Goal: Entertainment & Leisure: Browse casually

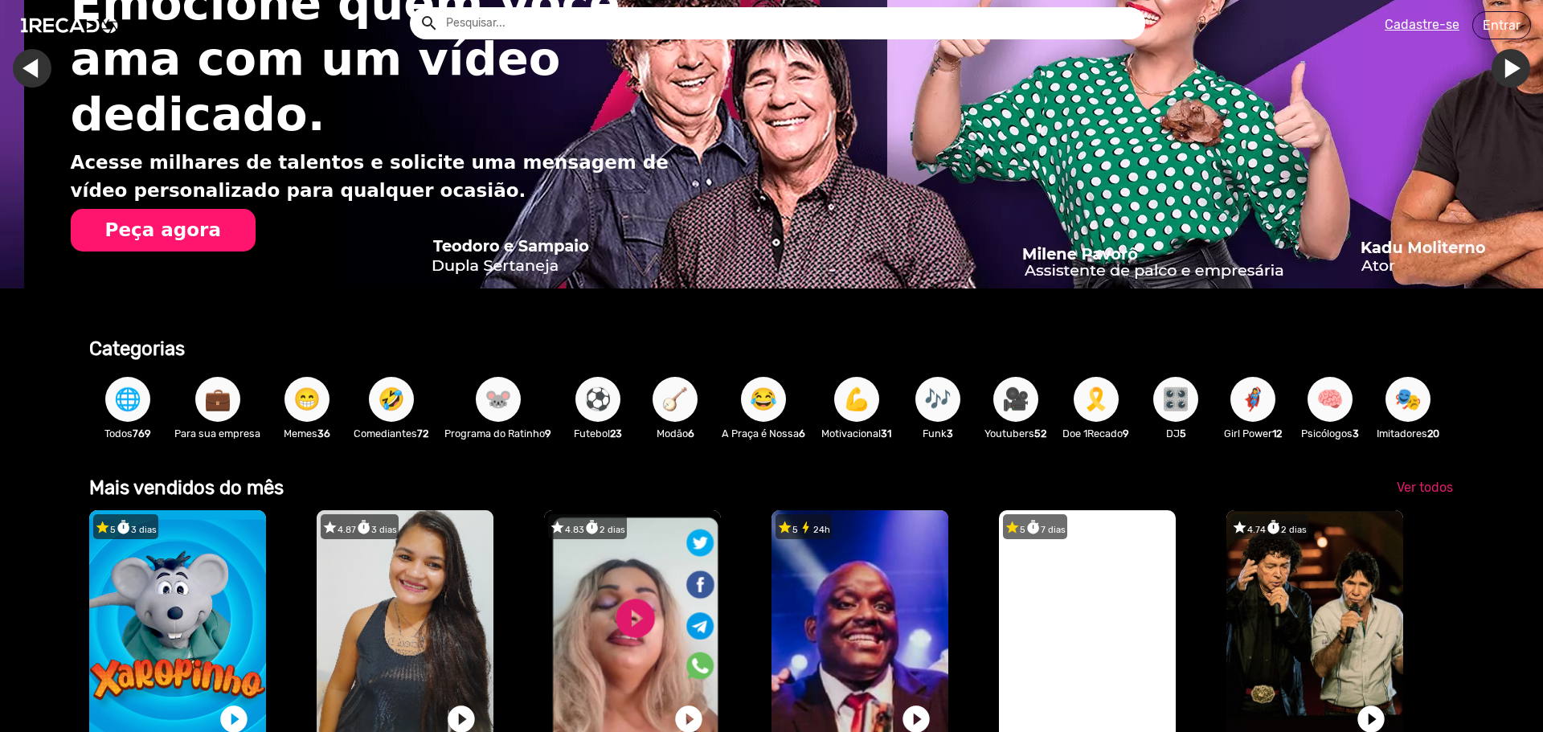
scroll to position [402, 0]
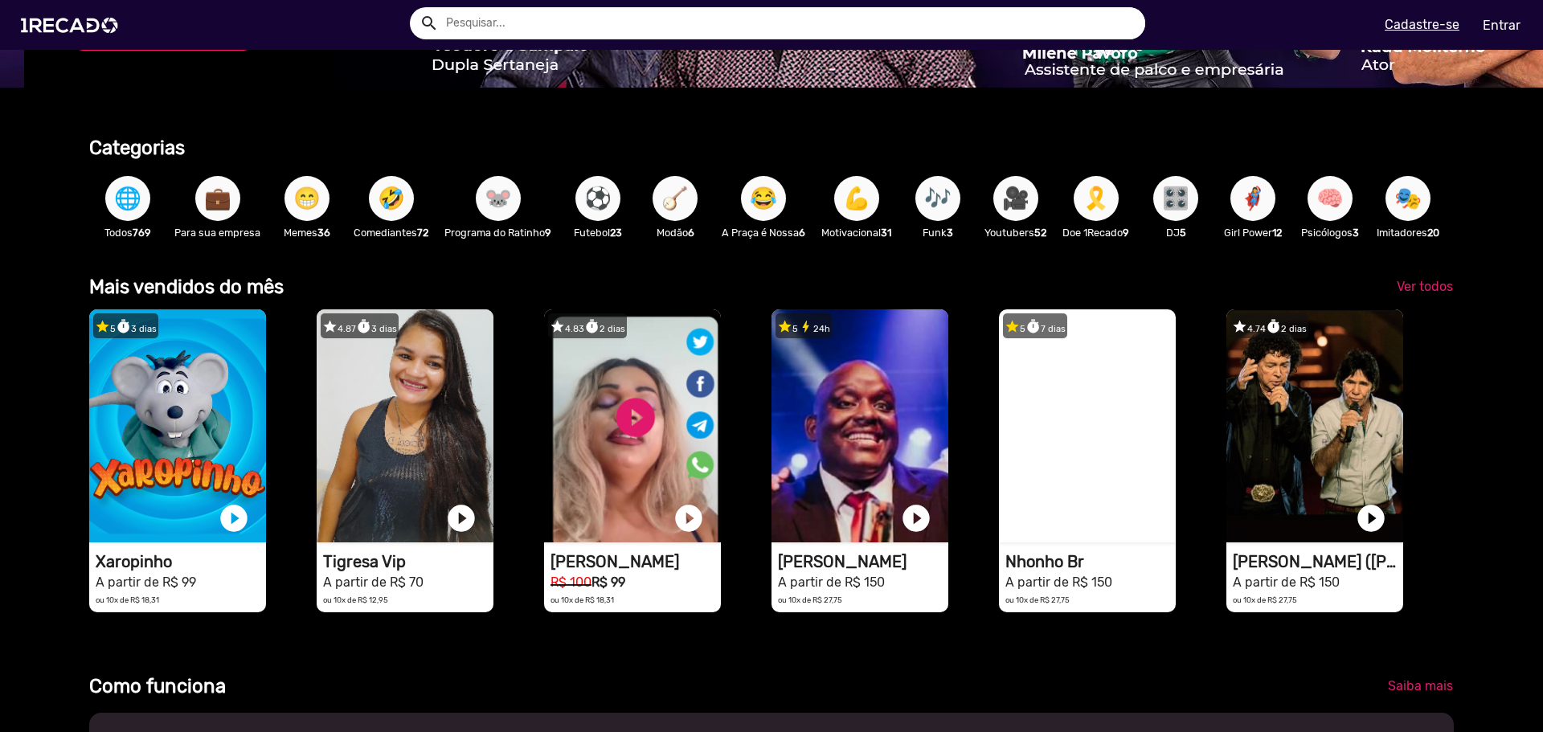
click at [317, 208] on span "😁" at bounding box center [306, 198] width 27 height 45
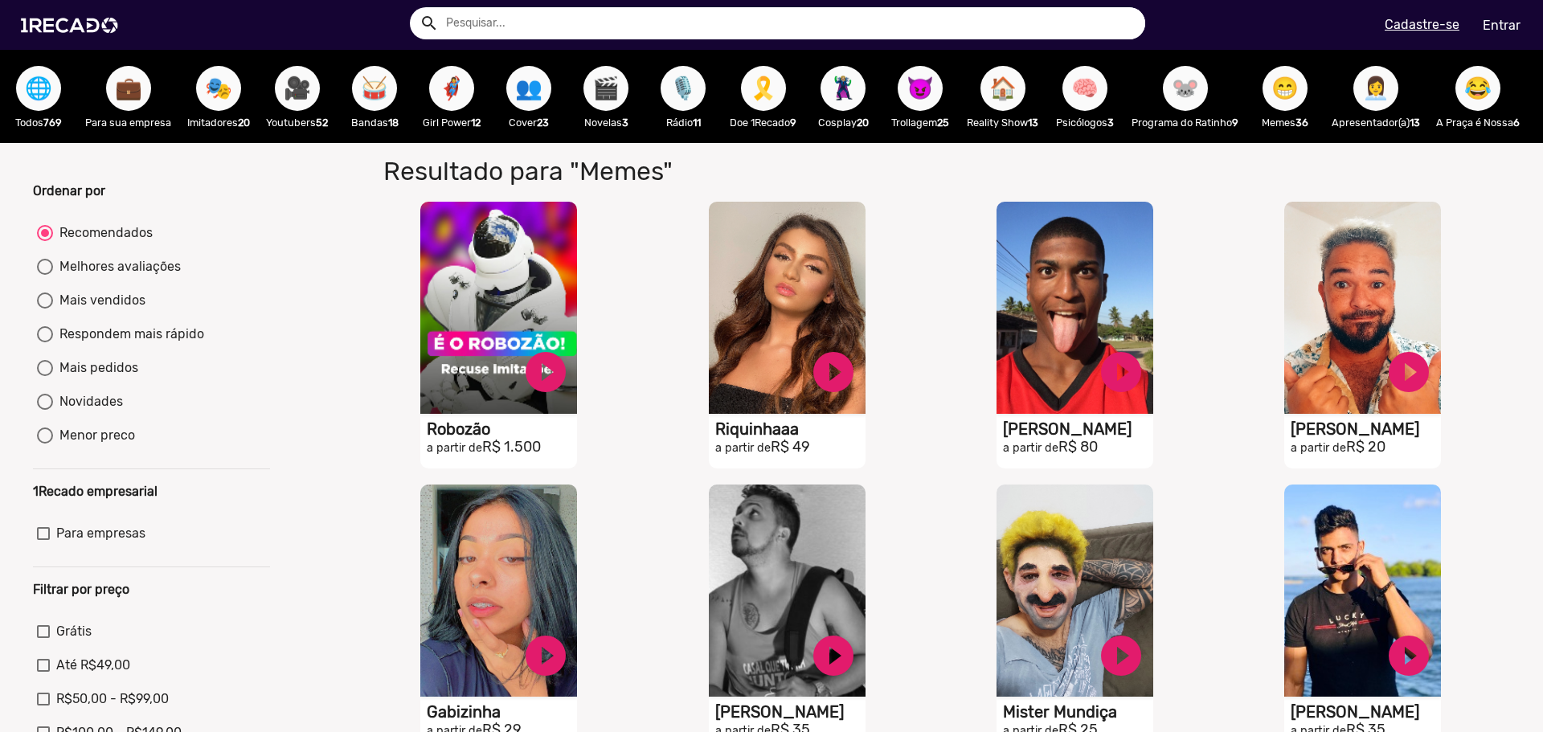
click at [50, 80] on span "🌐" at bounding box center [38, 88] width 27 height 45
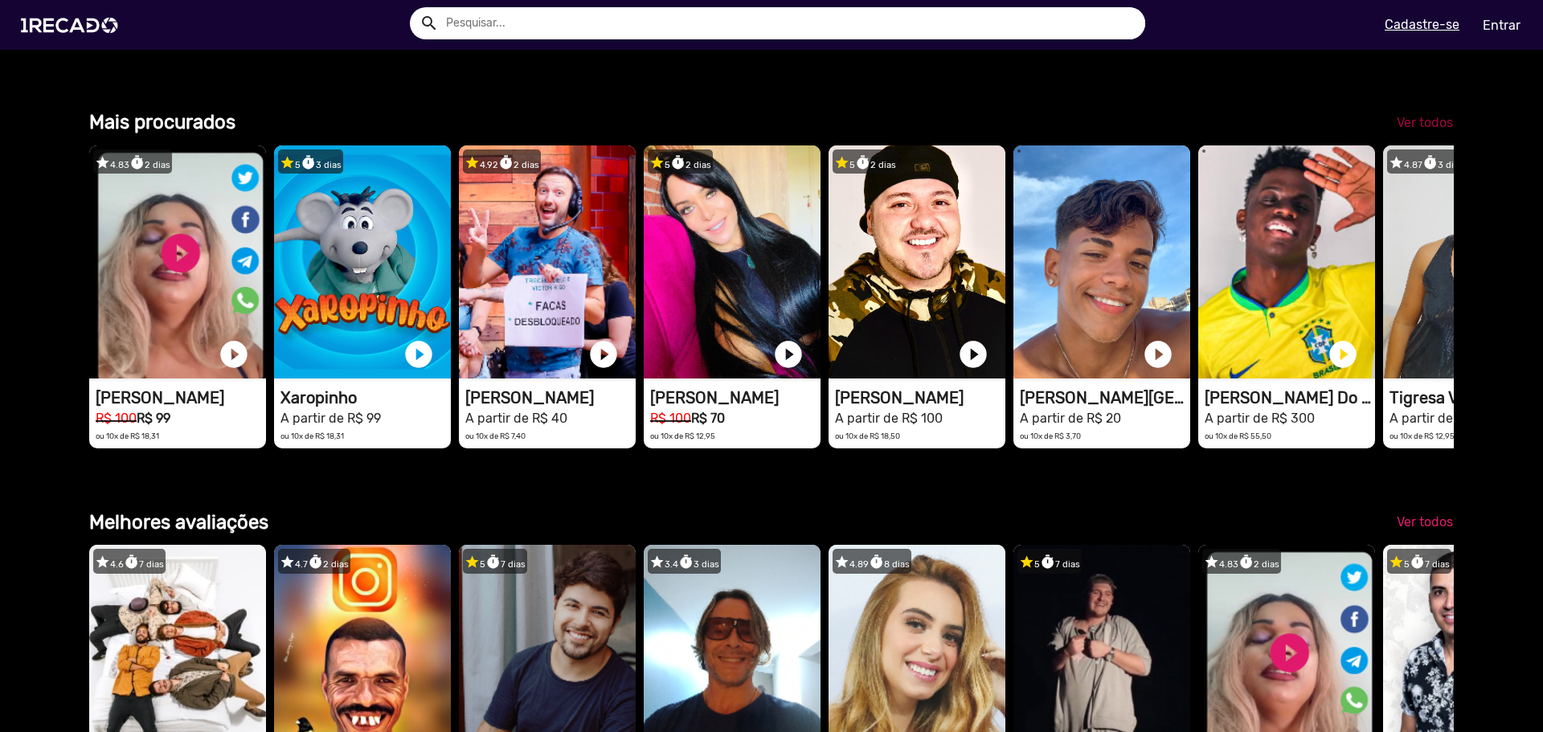
scroll to position [0, 2760]
click at [1422, 130] on span "Ver todos" at bounding box center [1424, 122] width 56 height 15
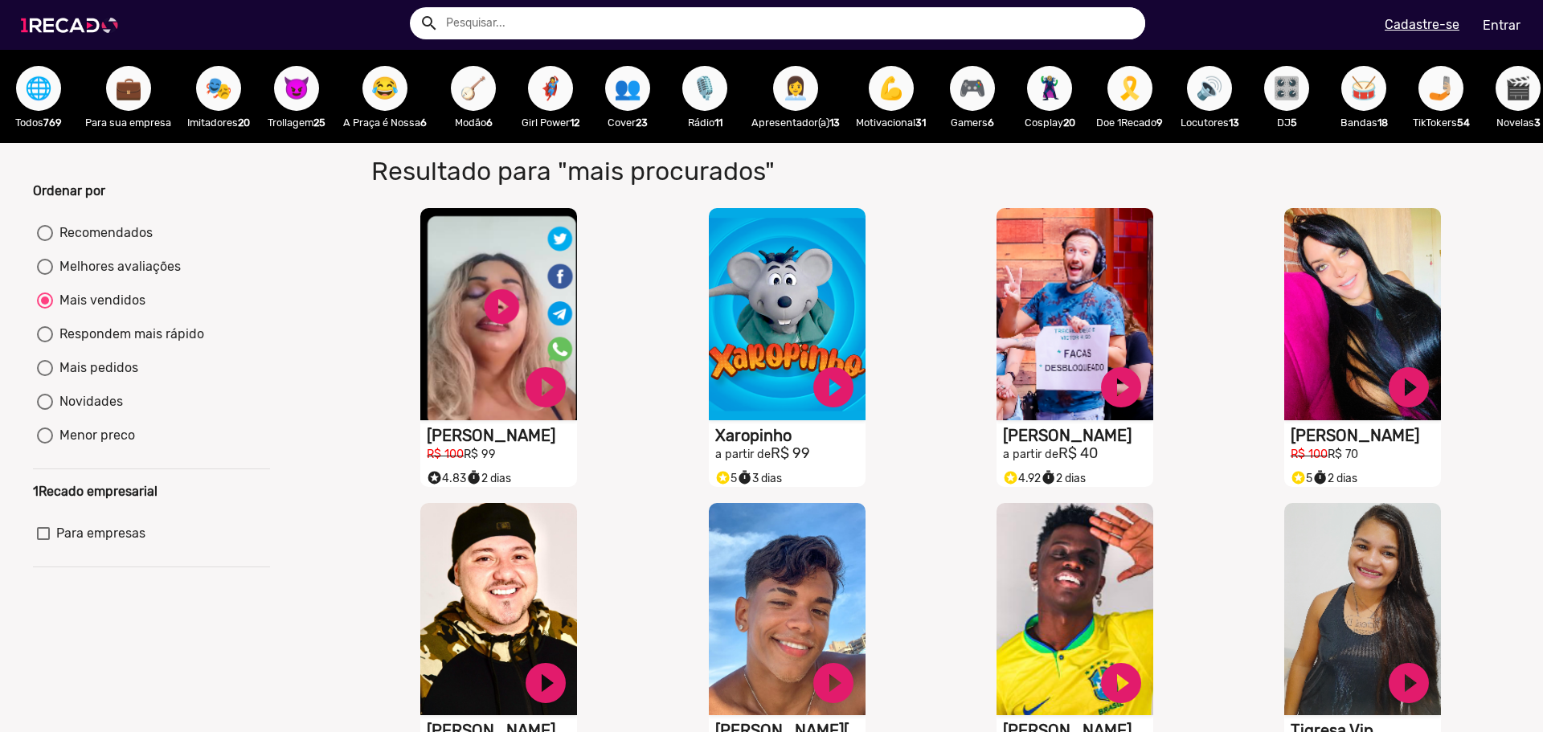
click at [59, 31] on img at bounding box center [72, 25] width 121 height 68
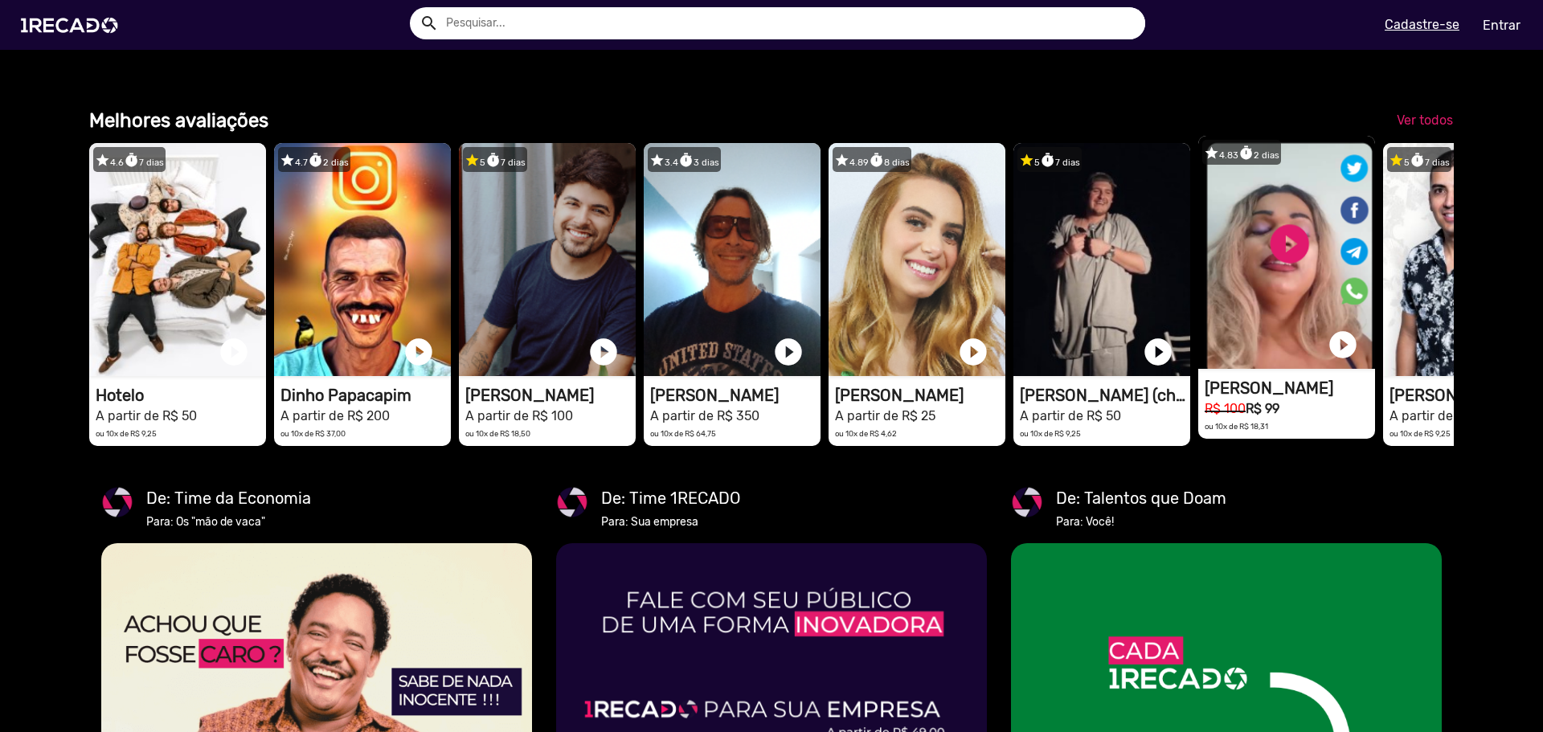
scroll to position [0, 3061]
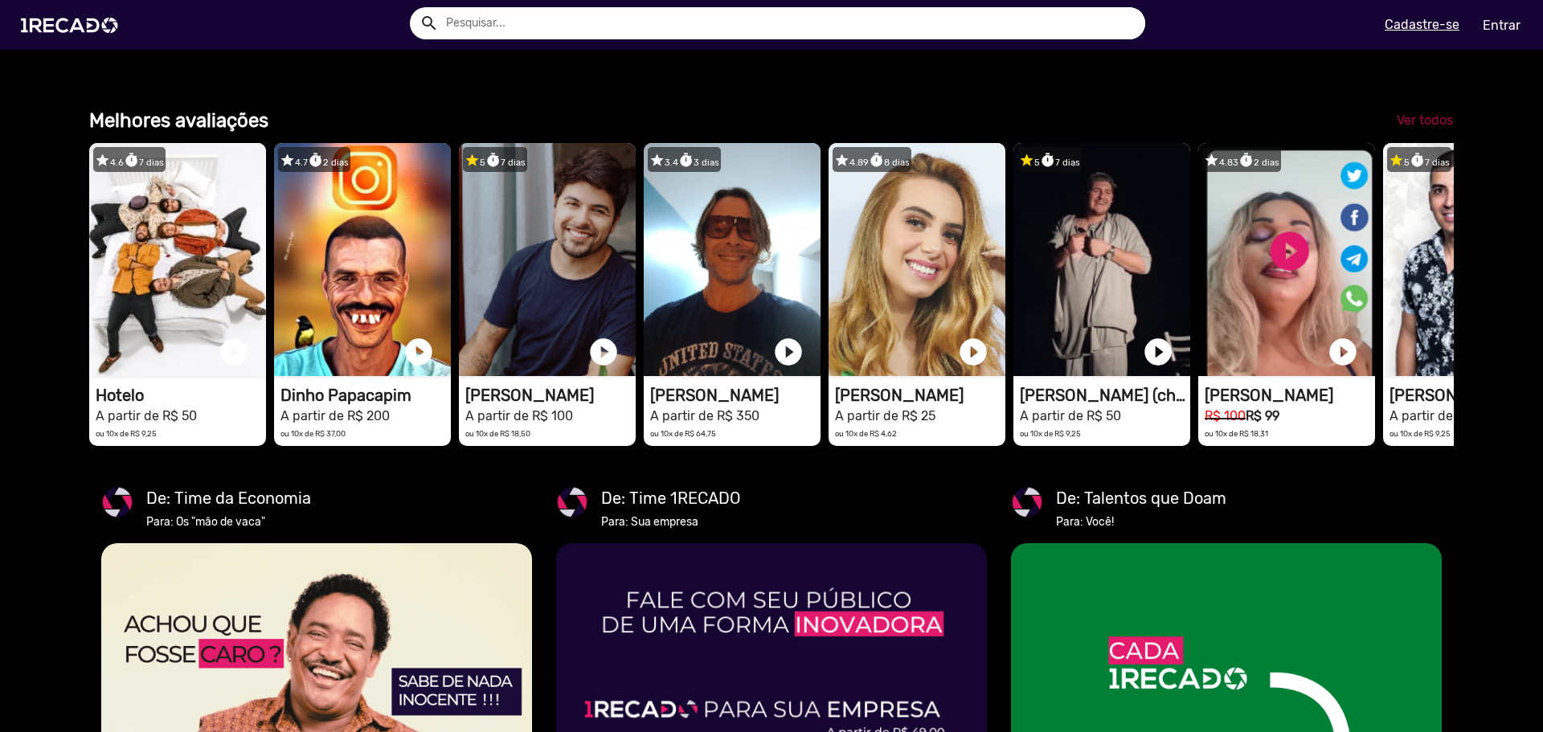
click at [1401, 128] on span "Ver todos" at bounding box center [1424, 119] width 56 height 15
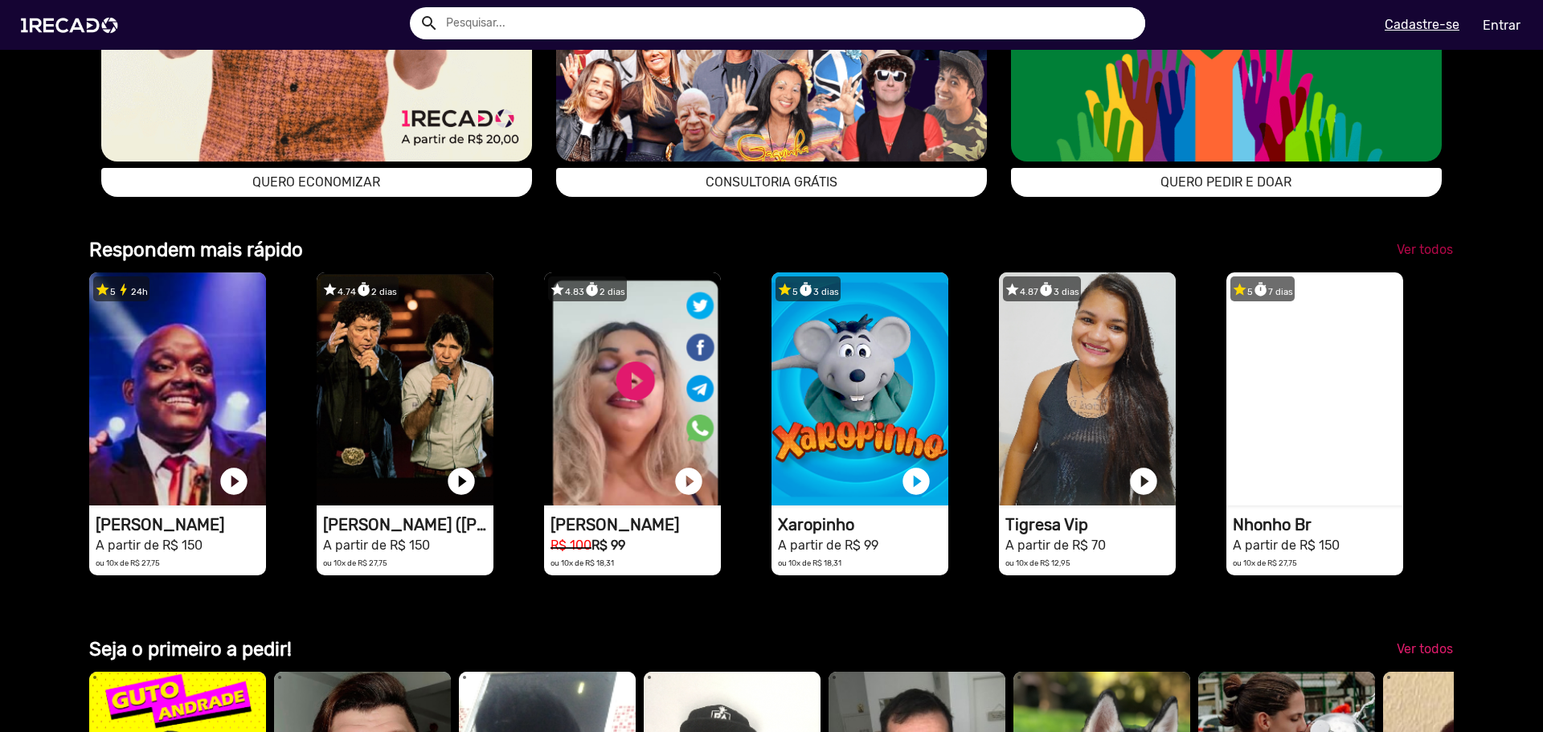
click at [1406, 257] on span "Ver todos" at bounding box center [1424, 249] width 56 height 15
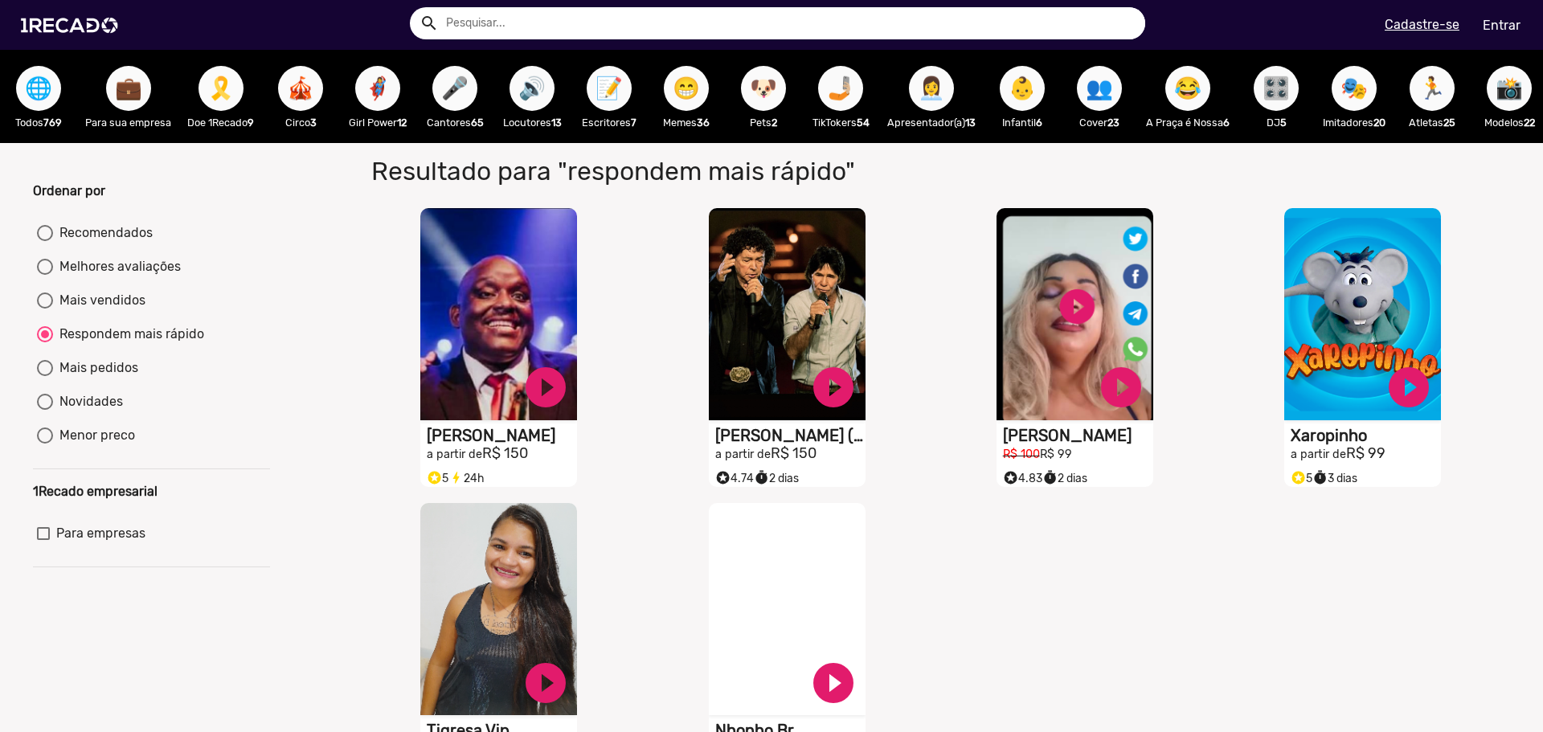
click at [834, 100] on span "🤳🏼" at bounding box center [840, 88] width 27 height 45
radio input "true"
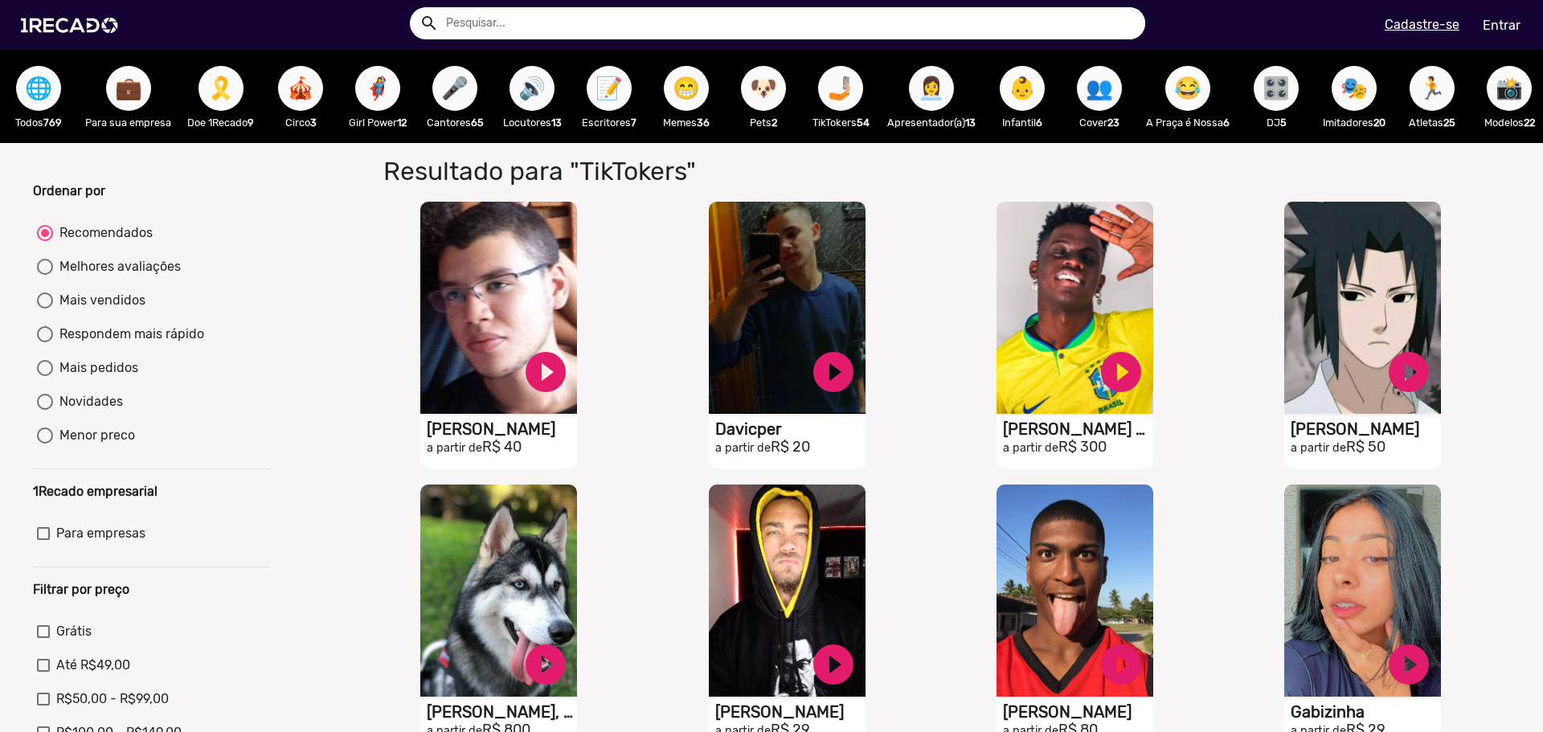
click at [1201, 84] on span "😂" at bounding box center [1187, 88] width 27 height 45
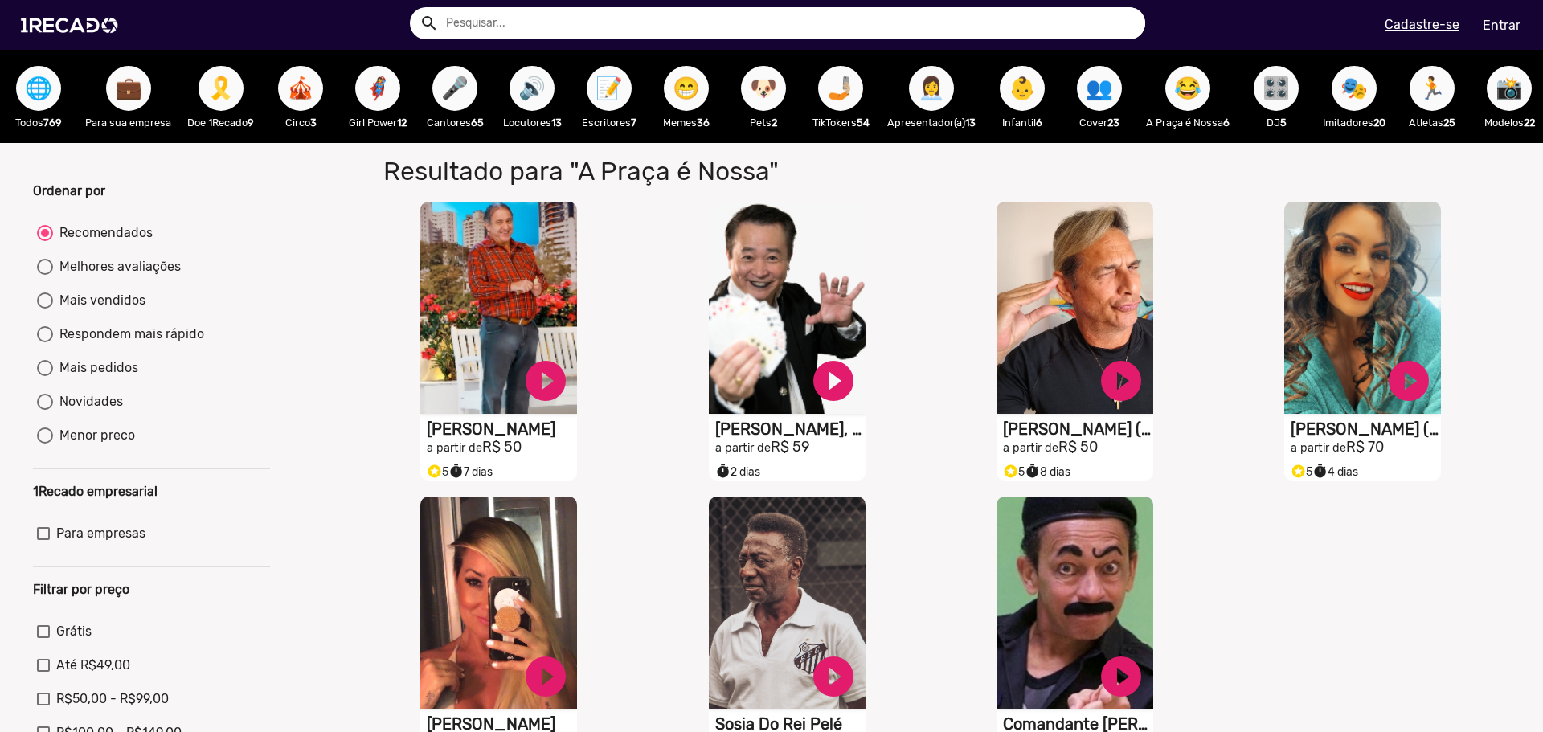
click at [528, 80] on span "🔊" at bounding box center [531, 88] width 27 height 45
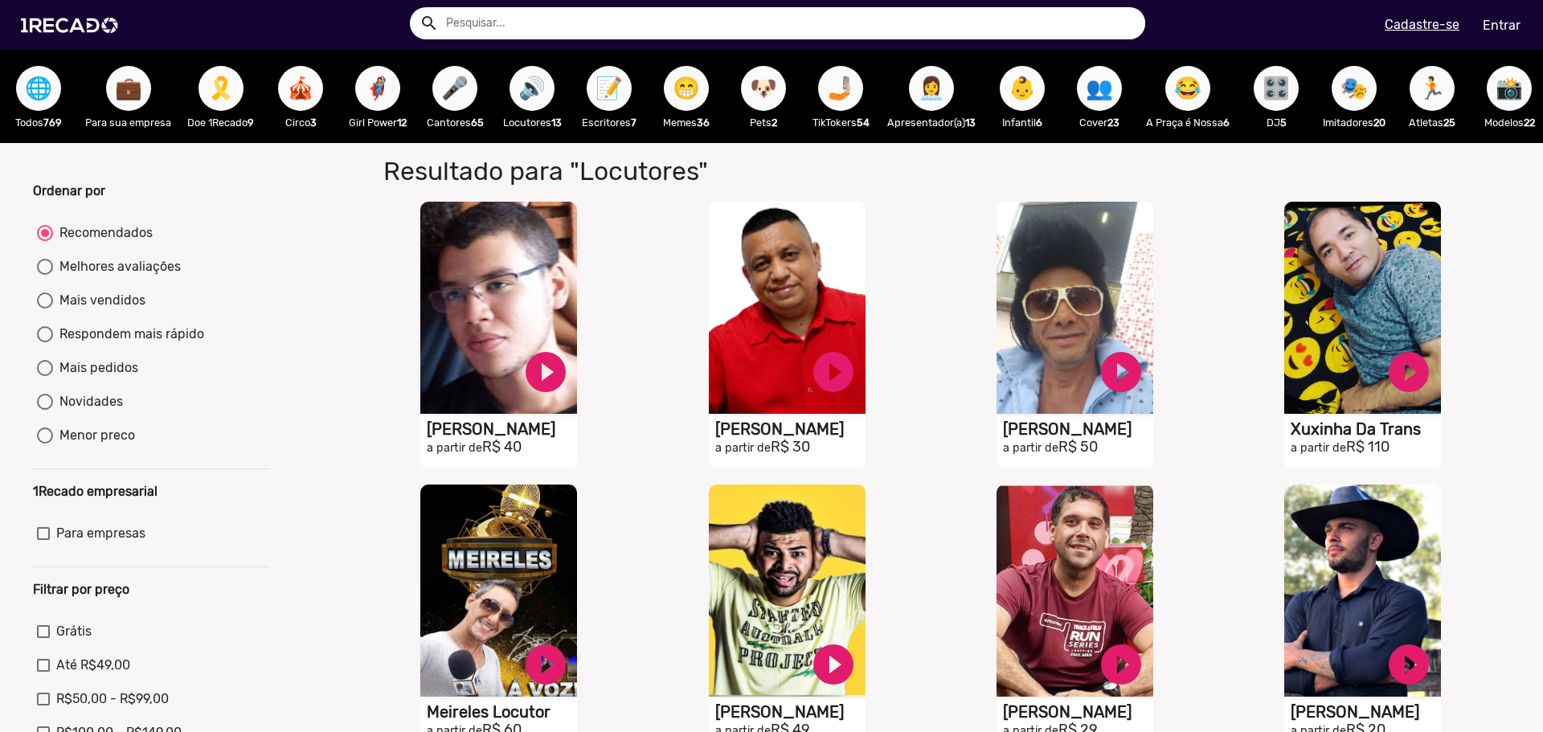
click at [311, 79] on span "🎪" at bounding box center [300, 88] width 27 height 45
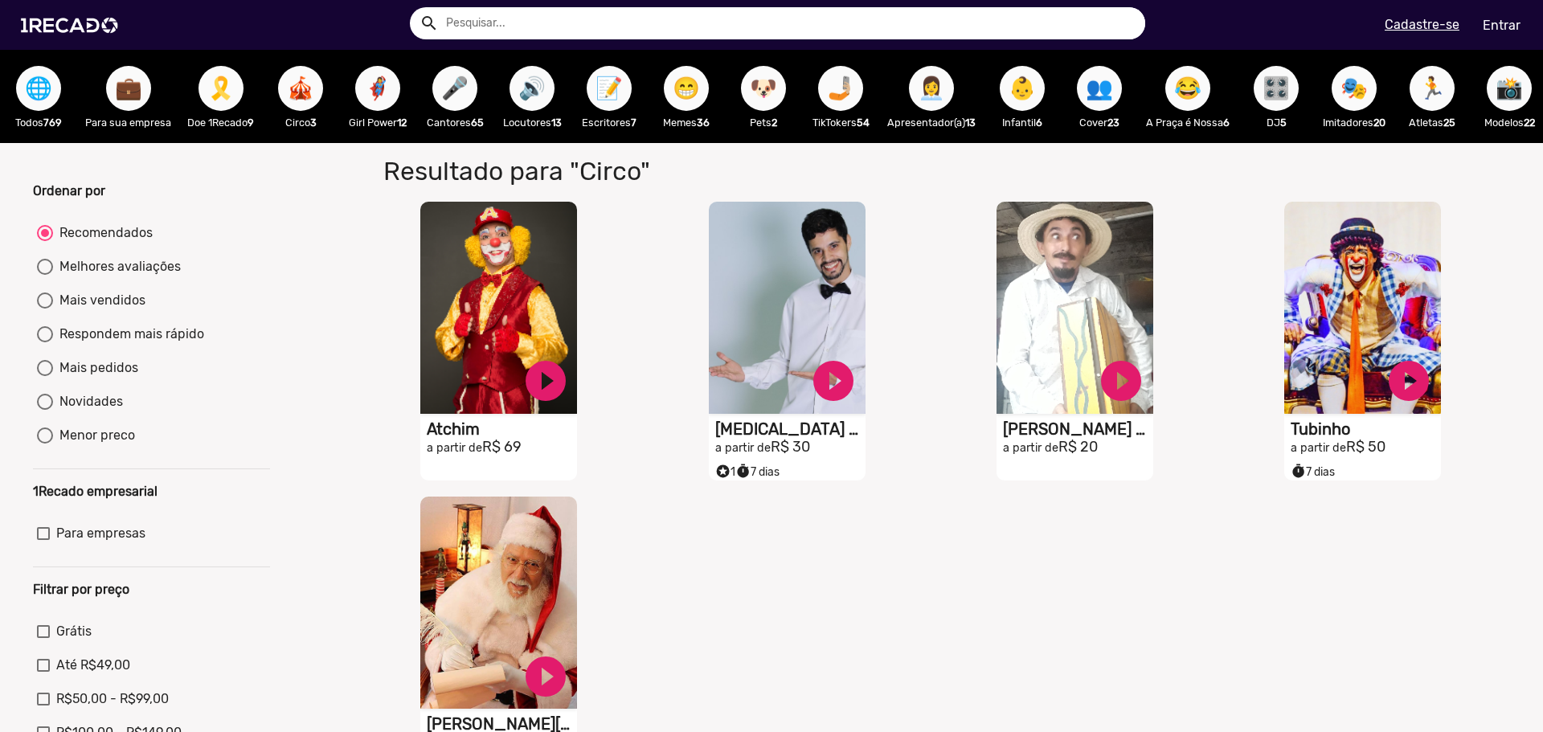
click at [397, 96] on button "🦸‍♀️" at bounding box center [377, 88] width 45 height 45
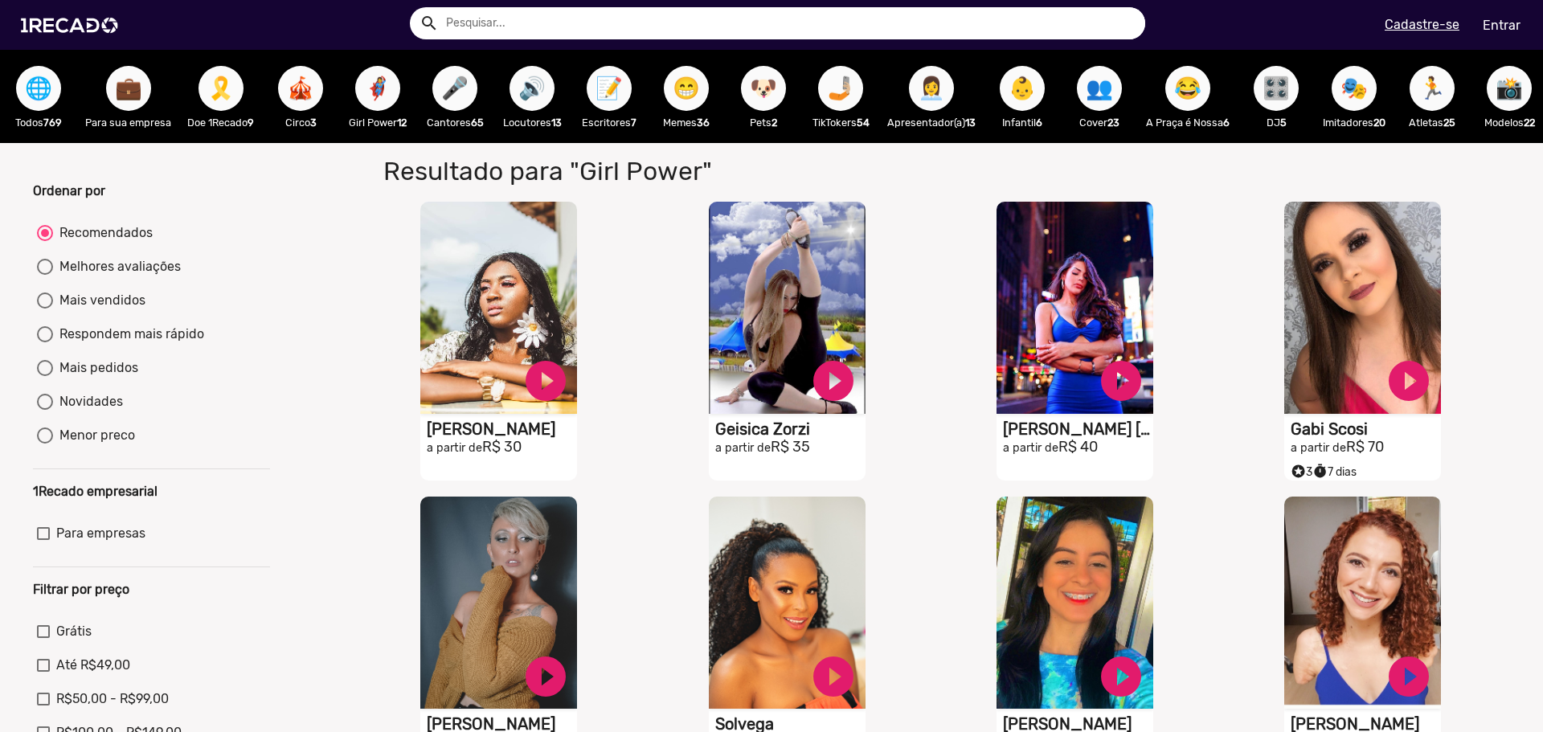
click at [456, 97] on span "🎤" at bounding box center [454, 88] width 27 height 45
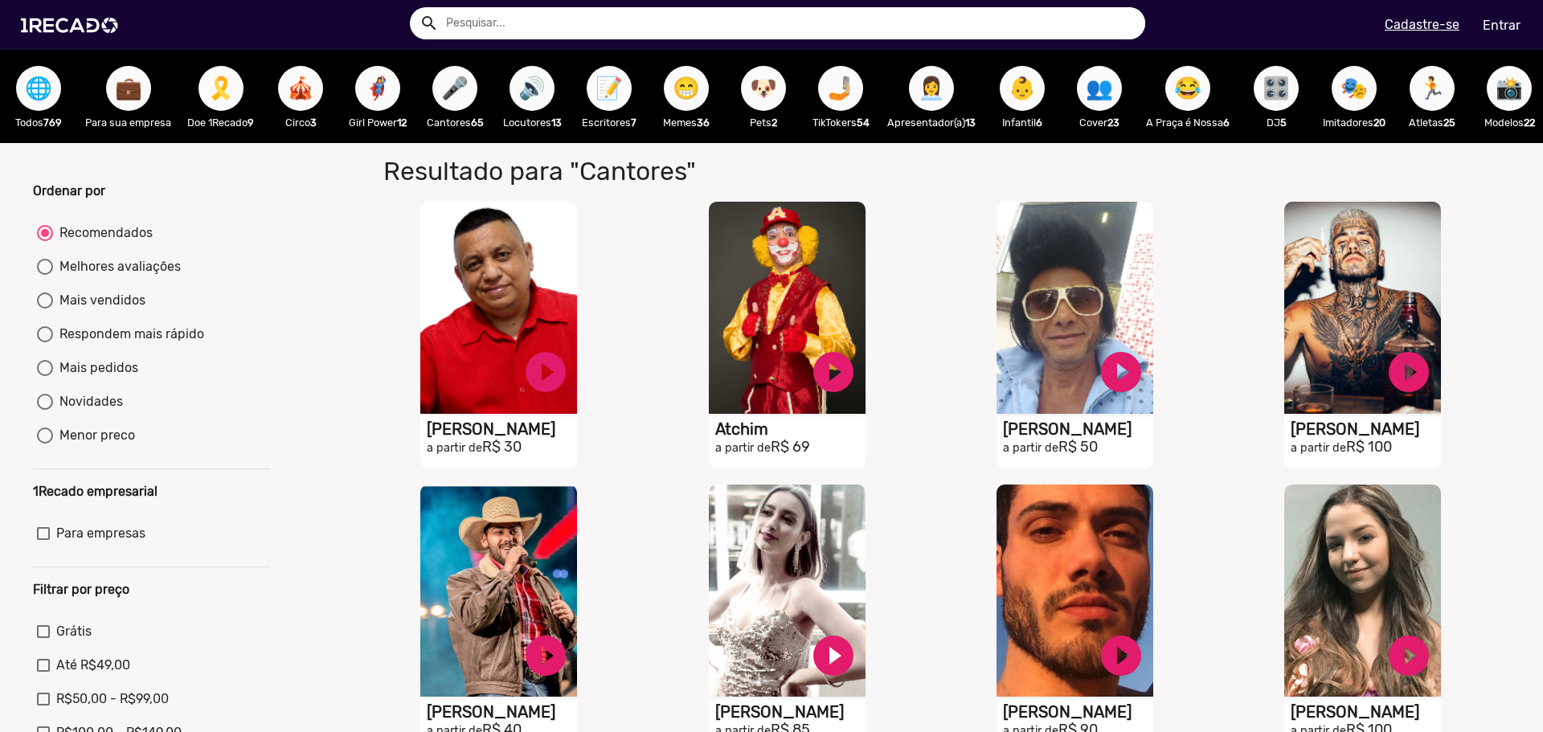
click at [601, 91] on span "📝" at bounding box center [608, 88] width 27 height 45
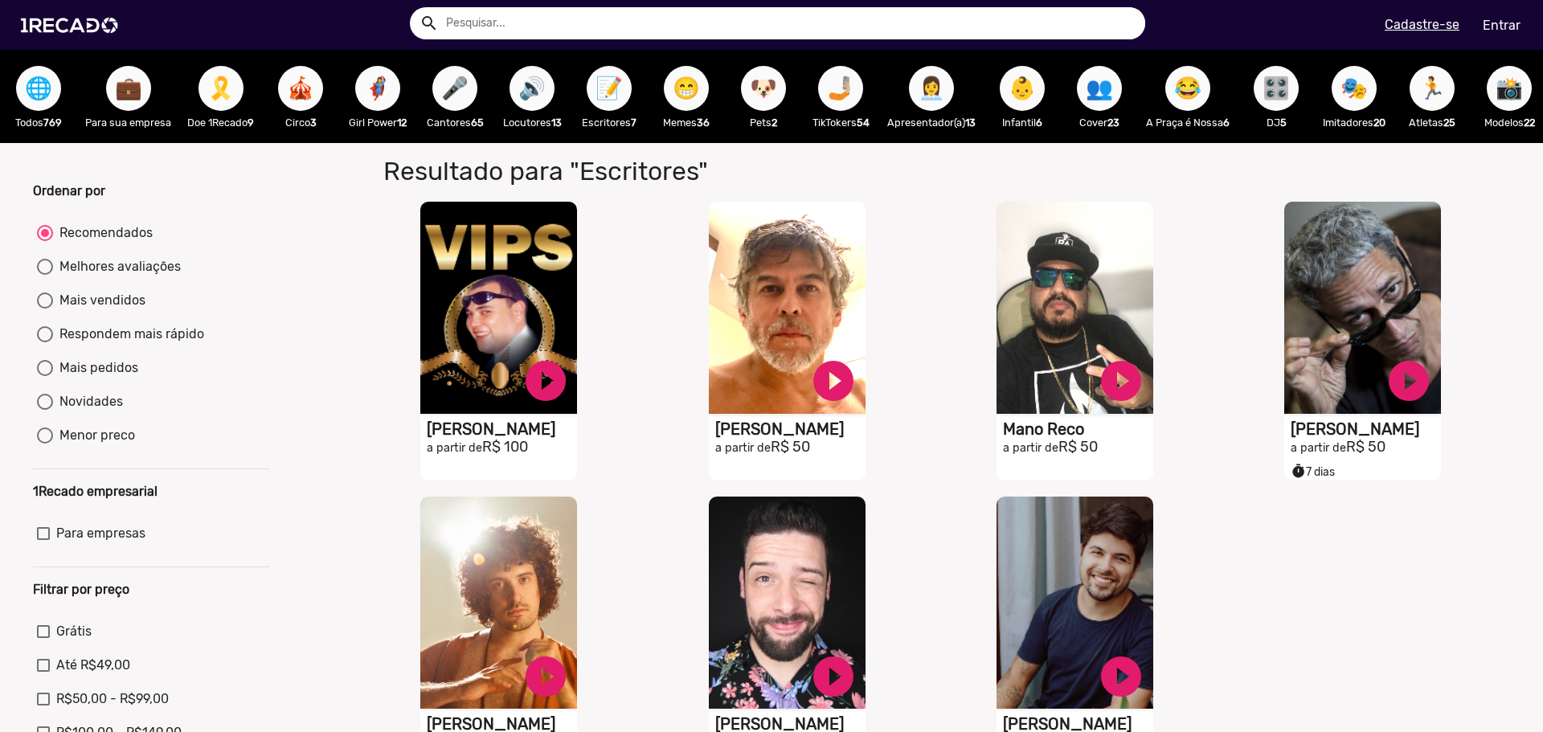
click at [700, 97] on span "😁" at bounding box center [686, 88] width 27 height 45
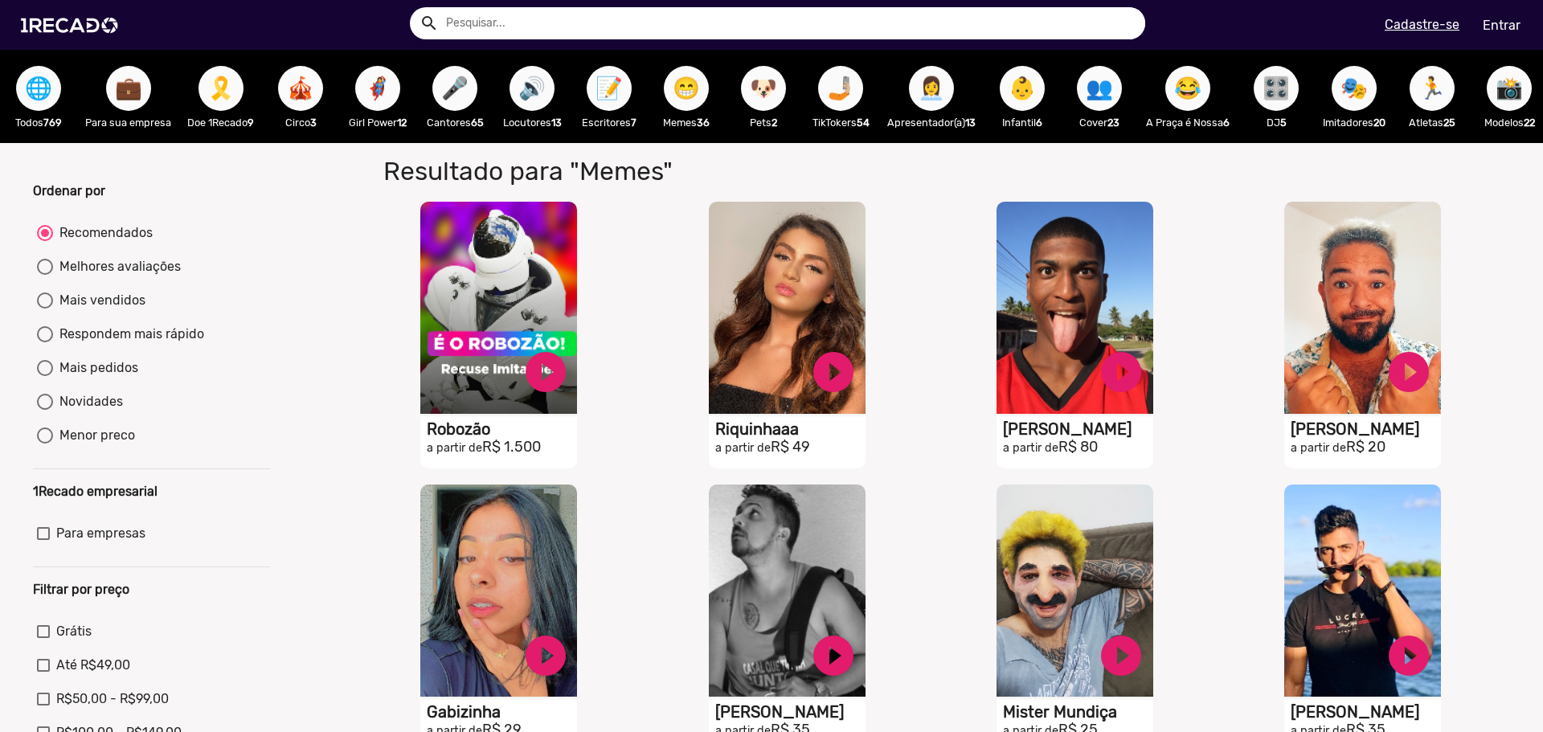
click at [762, 99] on span "🐶" at bounding box center [763, 88] width 27 height 45
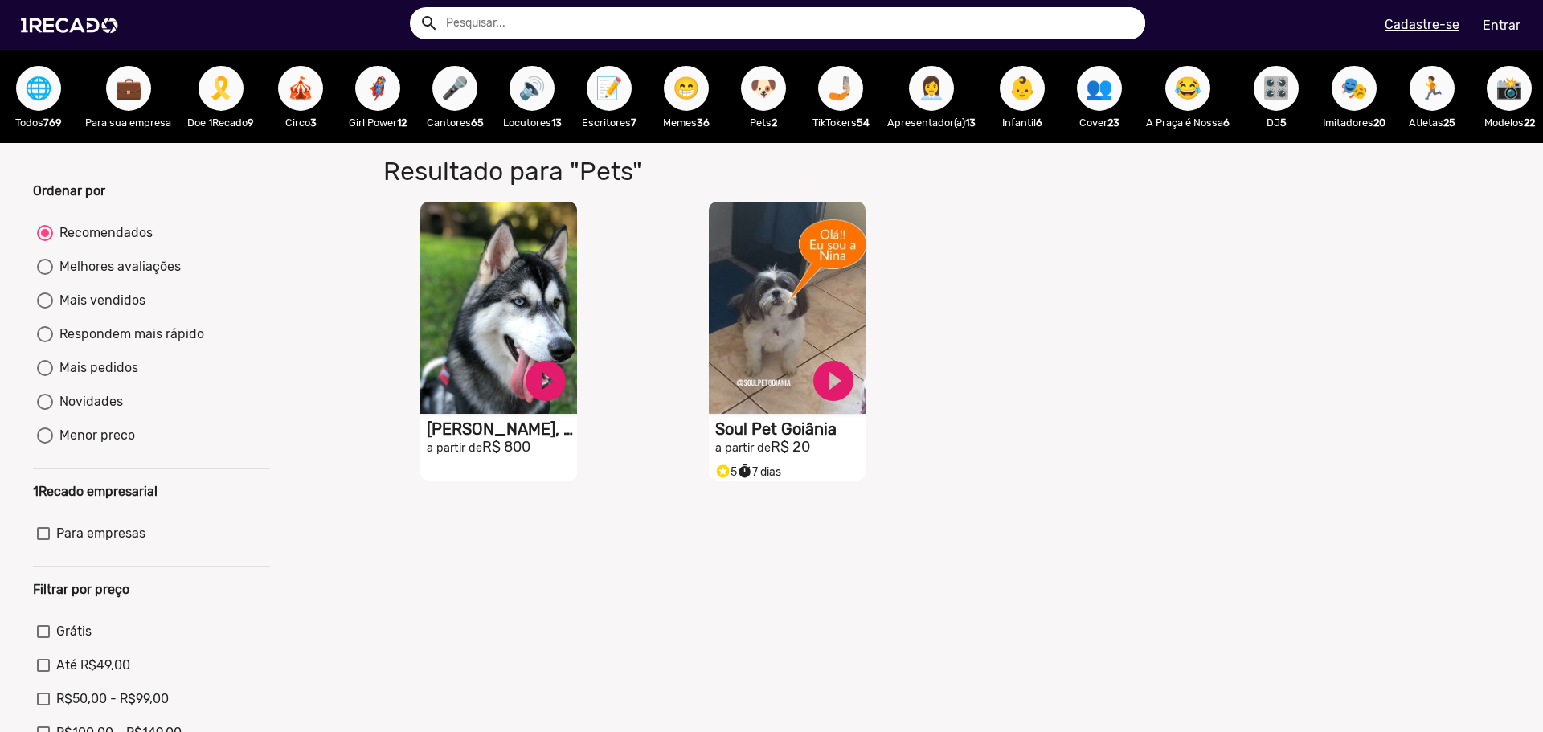
click at [833, 104] on span "🤳🏼" at bounding box center [840, 88] width 27 height 45
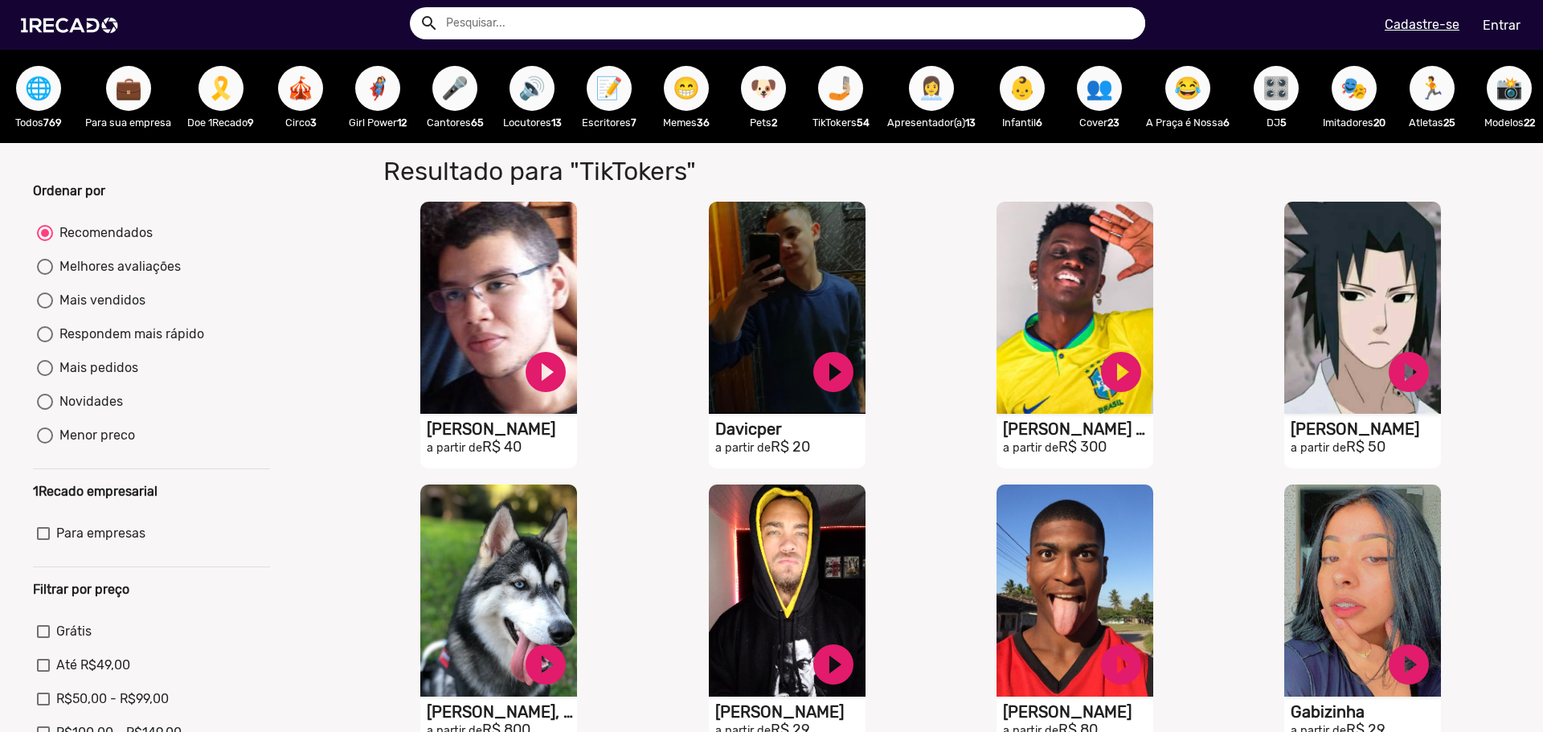
click at [944, 84] on span "👩‍💼" at bounding box center [931, 88] width 27 height 45
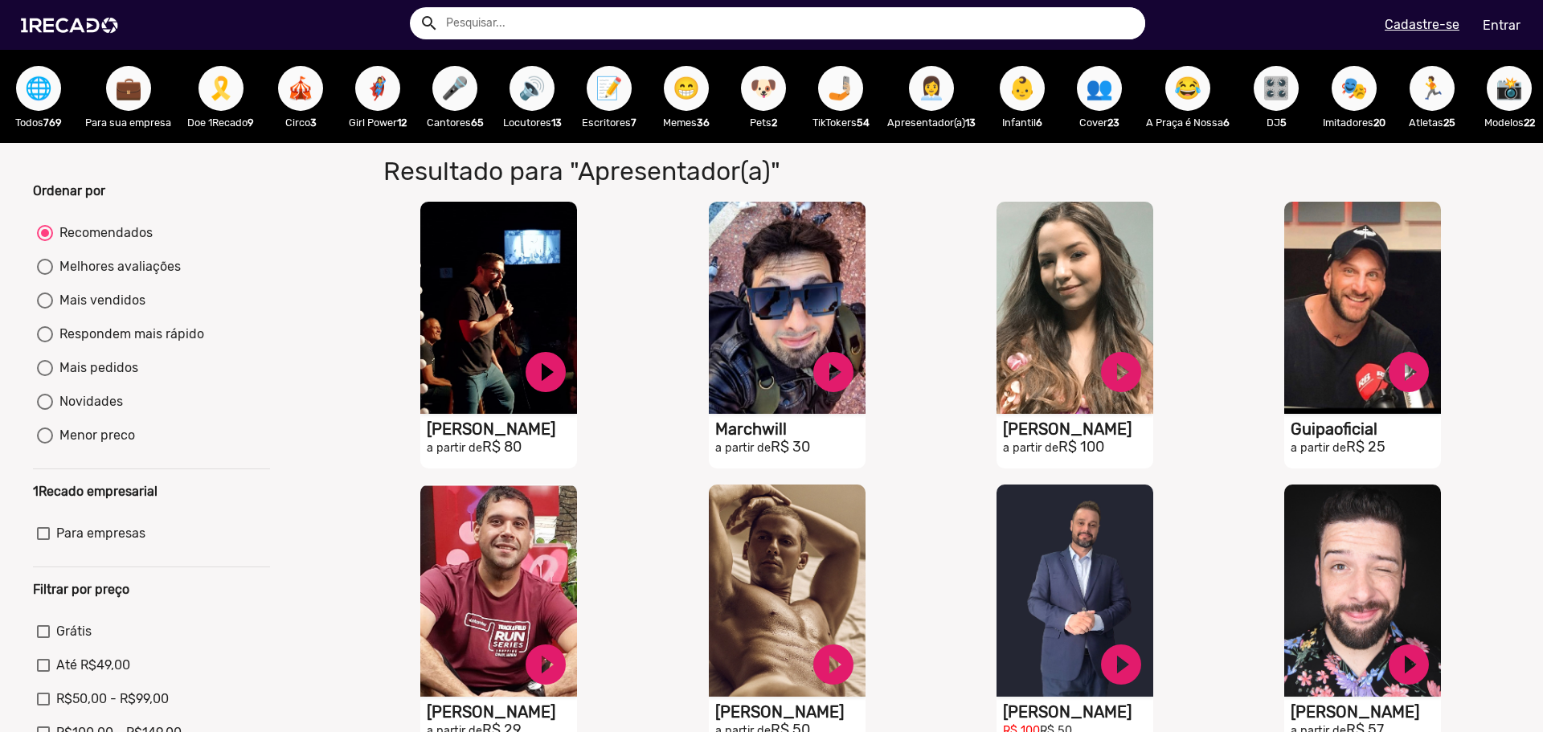
click at [1030, 78] on span "👶" at bounding box center [1021, 88] width 27 height 45
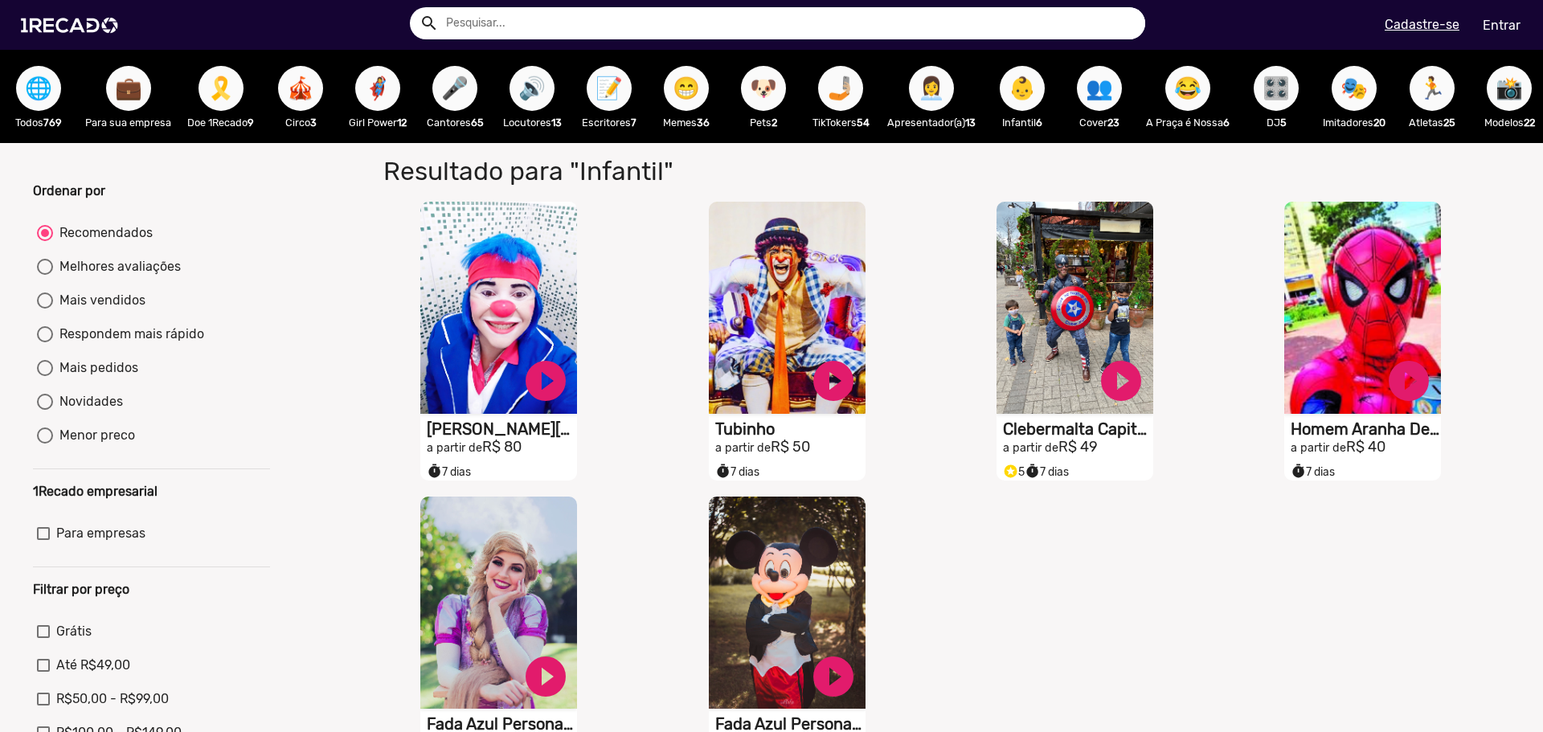
click at [1034, 104] on span "👶" at bounding box center [1021, 88] width 27 height 45
click at [1106, 88] on span "👥" at bounding box center [1099, 88] width 27 height 45
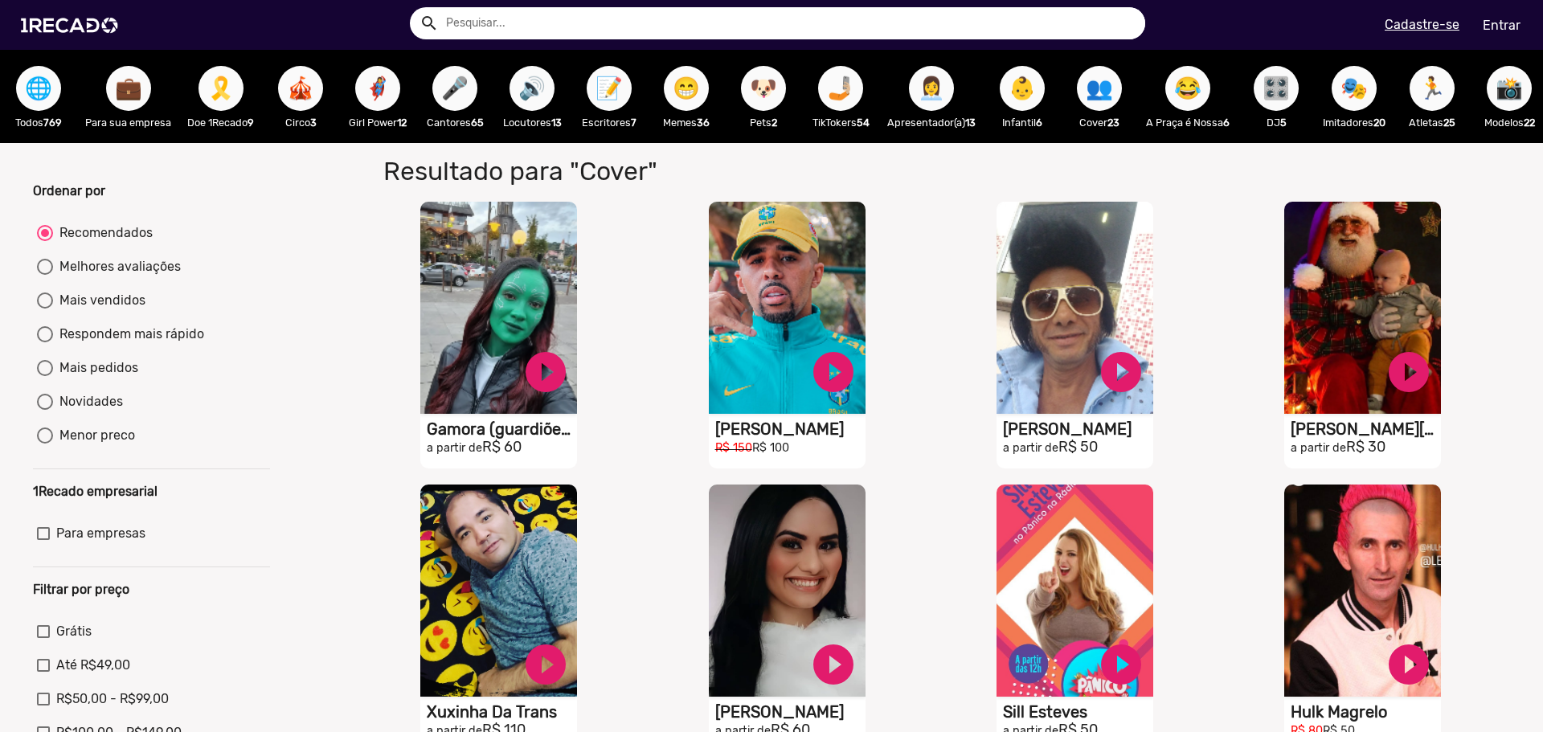
click at [1210, 96] on button "😂" at bounding box center [1187, 88] width 45 height 45
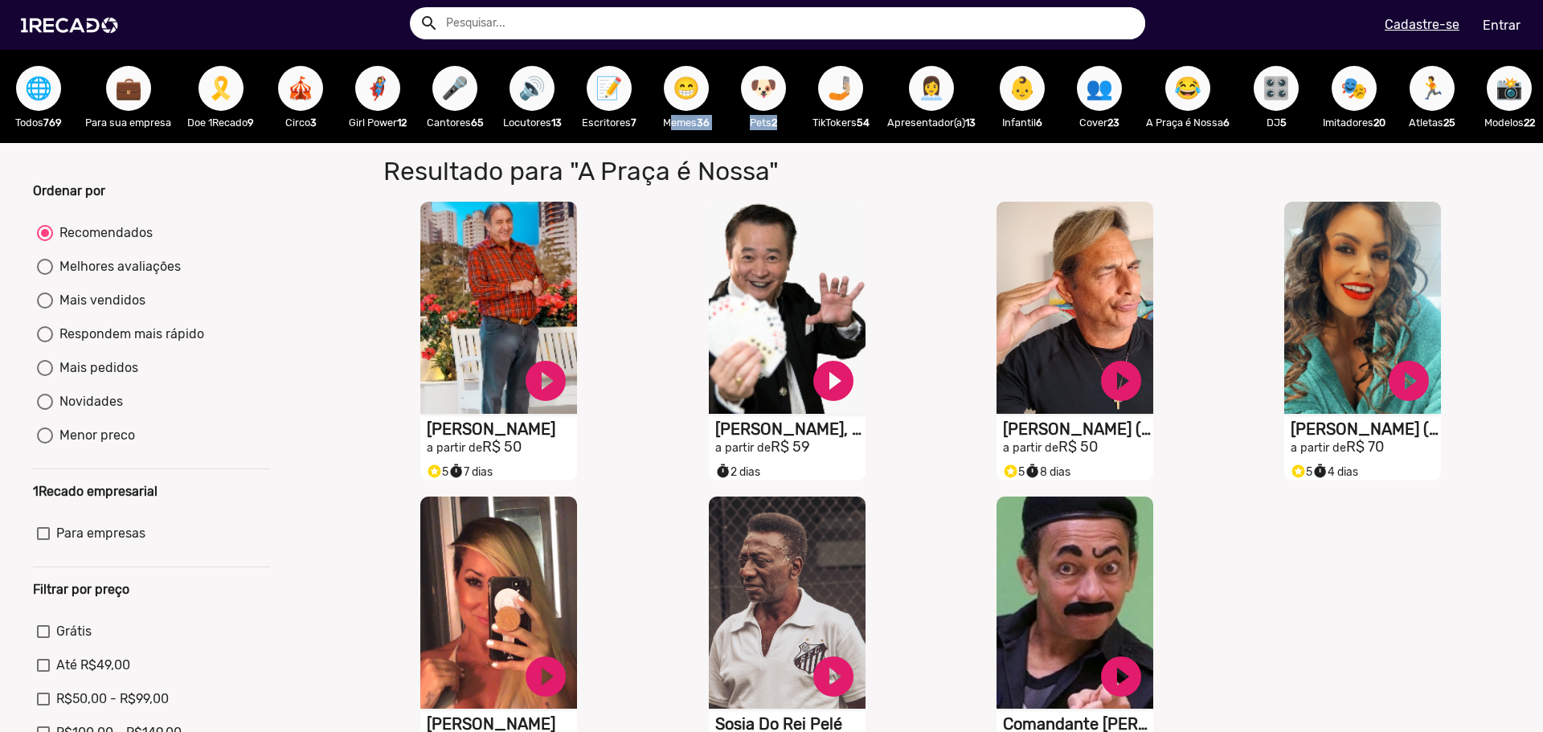
drag, startPoint x: 652, startPoint y: 141, endPoint x: 792, endPoint y: 139, distance: 140.6
click at [792, 139] on div "🌐 Todos 769 💼 Para sua empresa 🎗️ Doe 1Recado 9 🎪 Circo 3 🦸‍♀️ Girl Power 12 🎤 …" at bounding box center [771, 96] width 1543 height 93
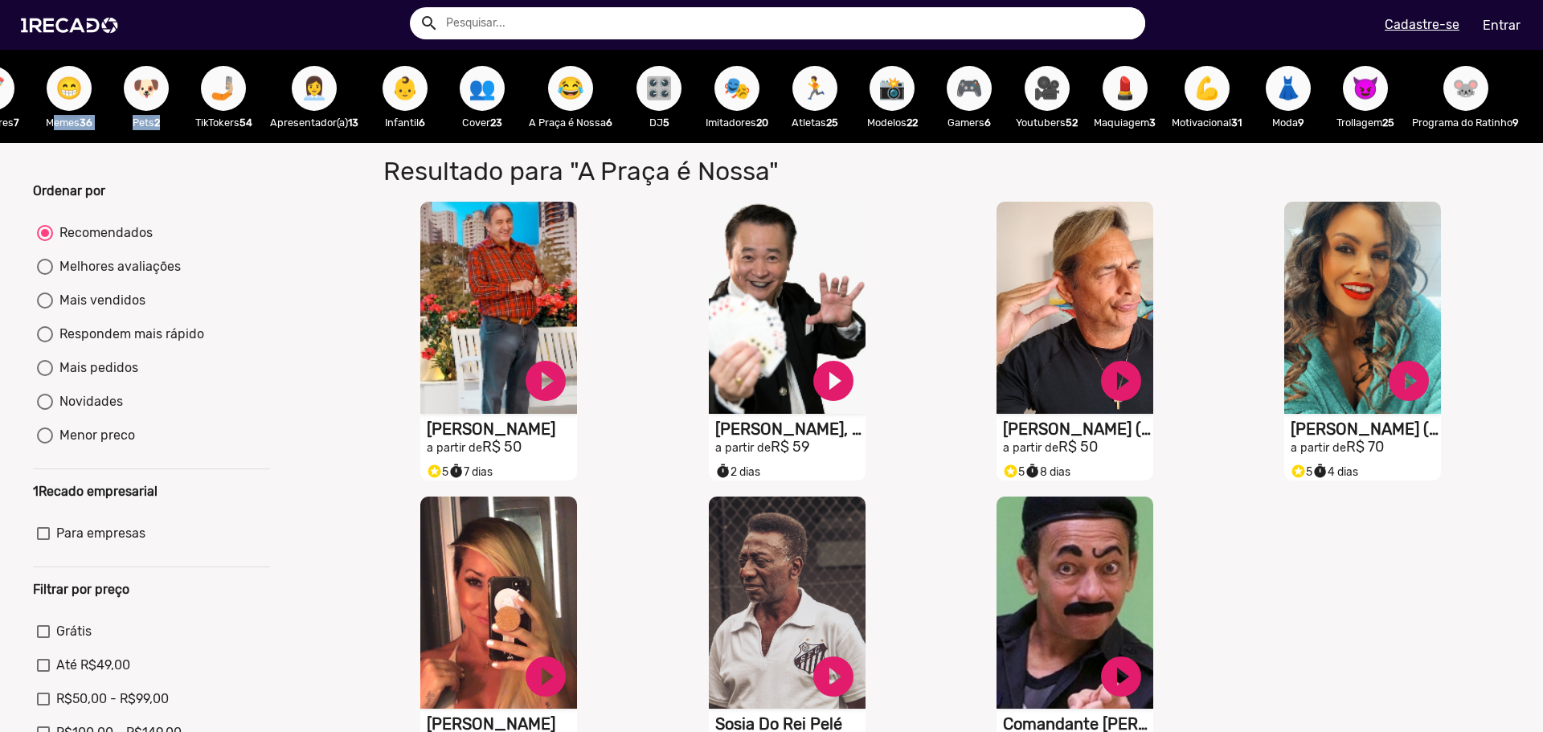
scroll to position [0, 1102]
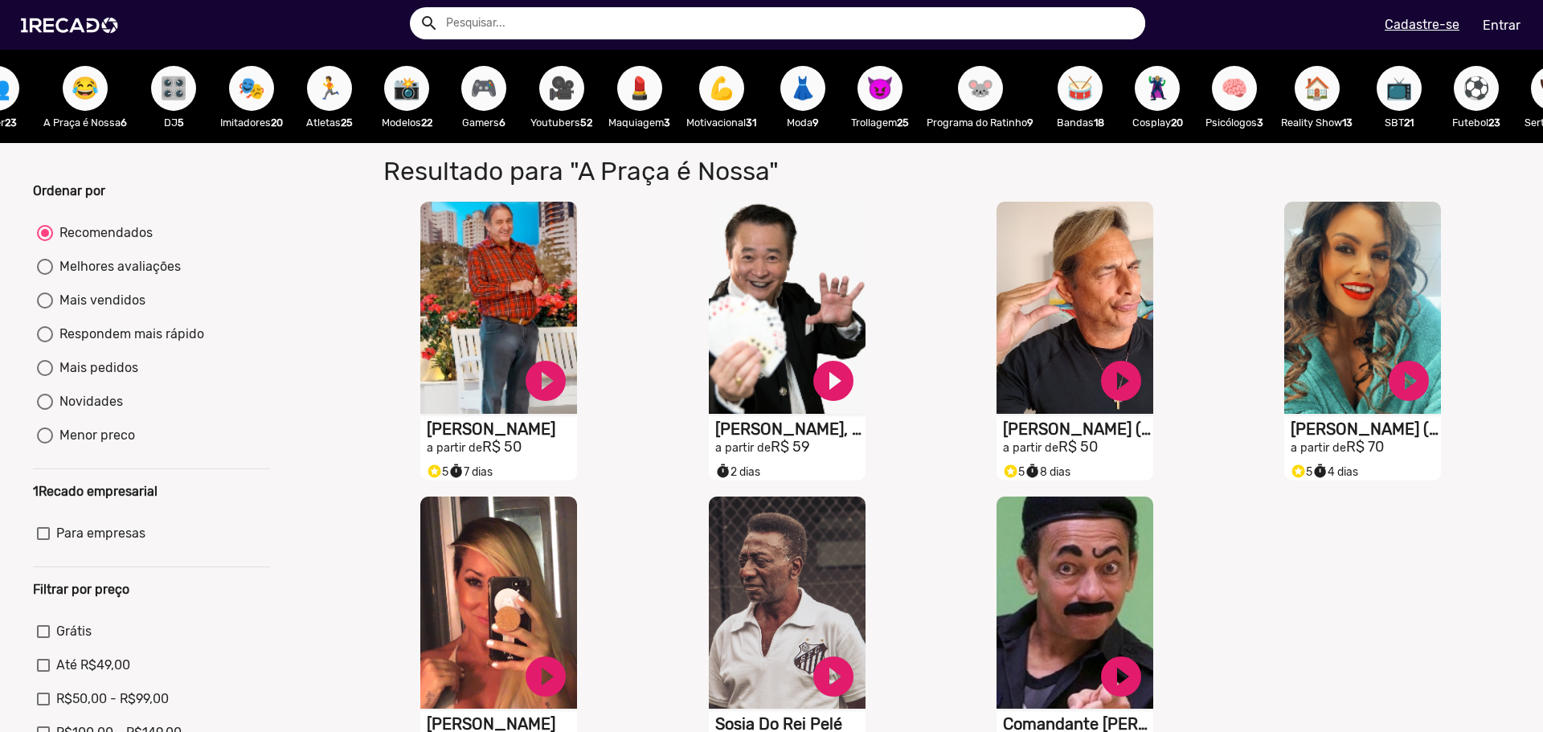
click at [568, 80] on span "🎥" at bounding box center [561, 88] width 27 height 45
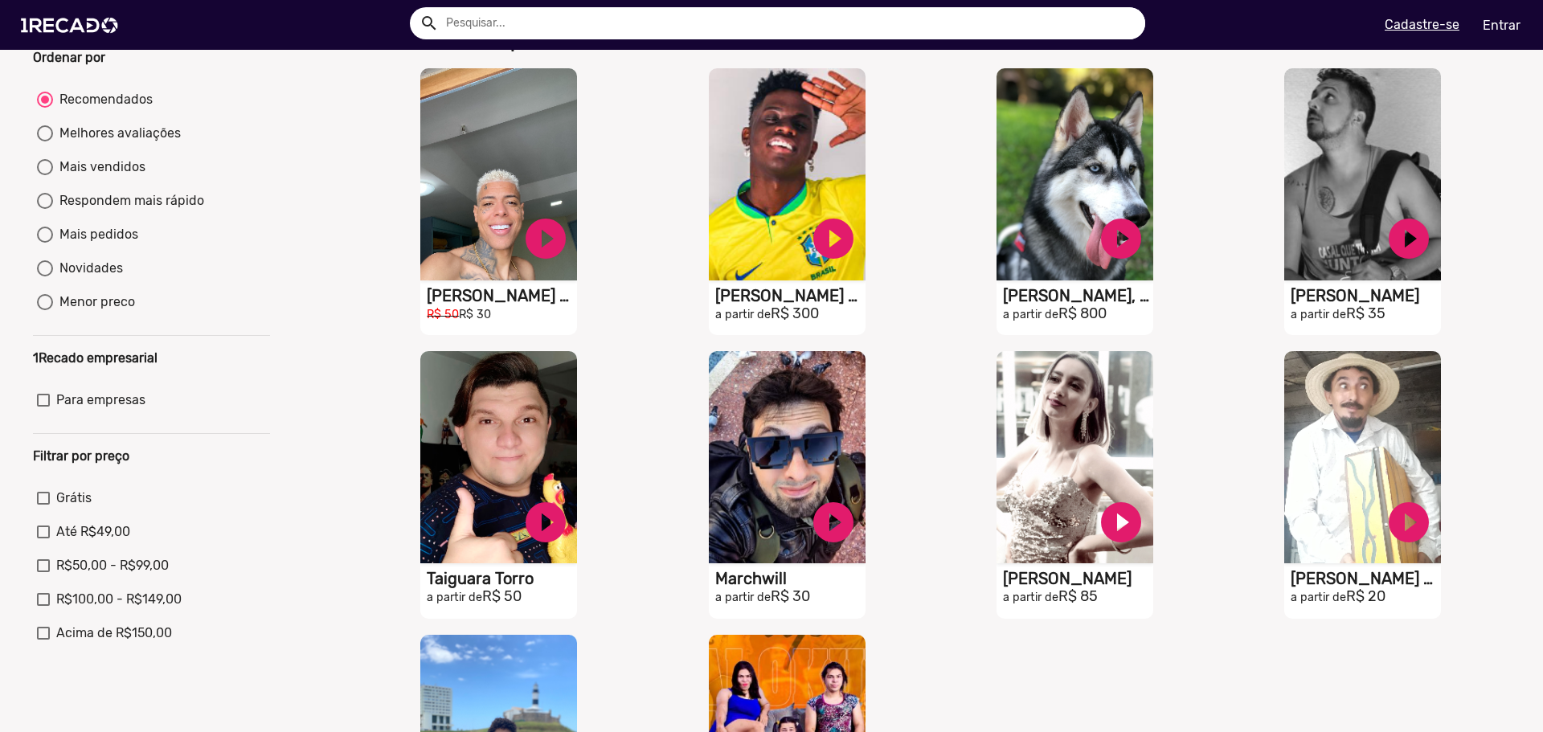
scroll to position [562, 0]
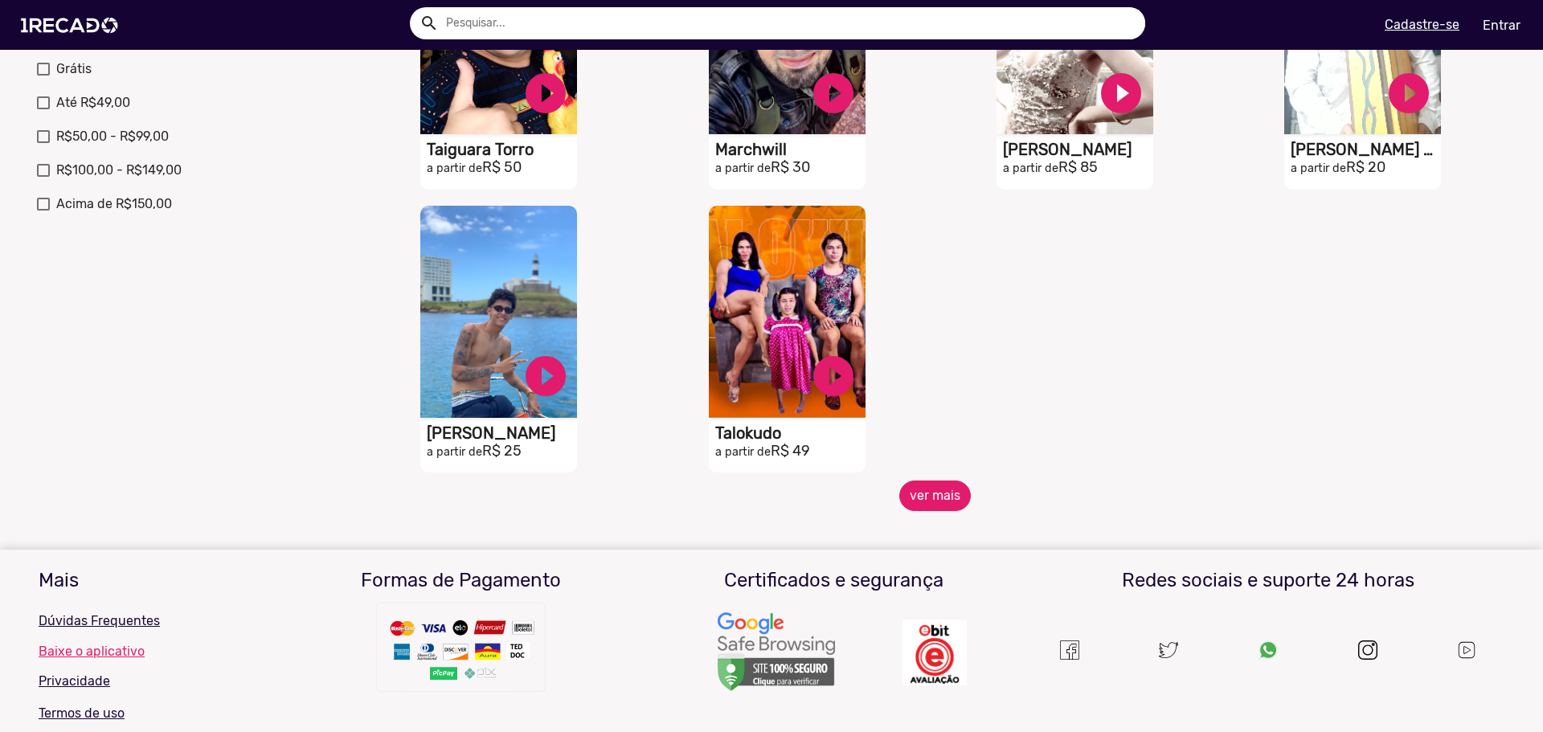
click at [932, 494] on button "ver mais" at bounding box center [935, 495] width 72 height 31
click at [899, 511] on button "ver mais" at bounding box center [935, 495] width 72 height 31
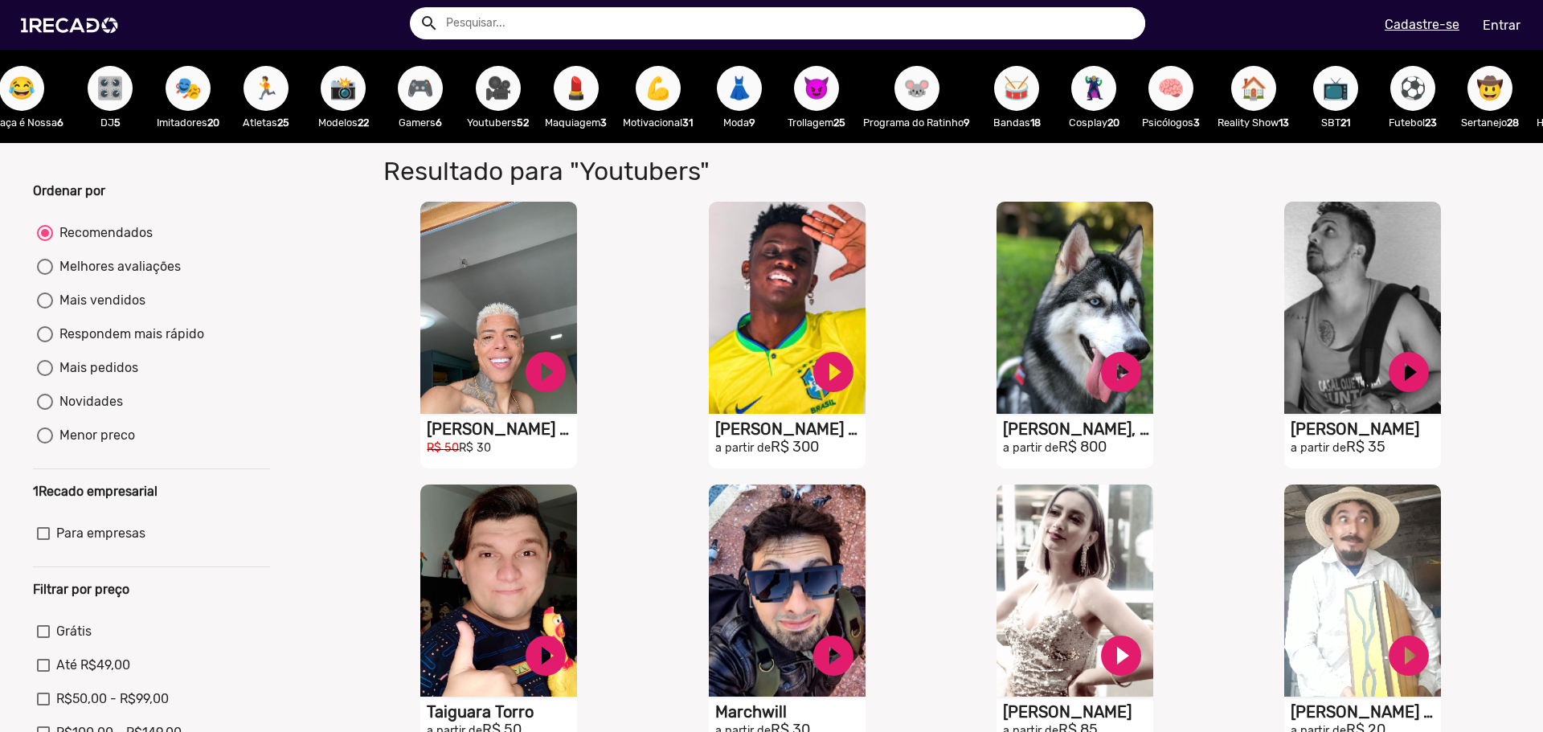
scroll to position [0, 1169]
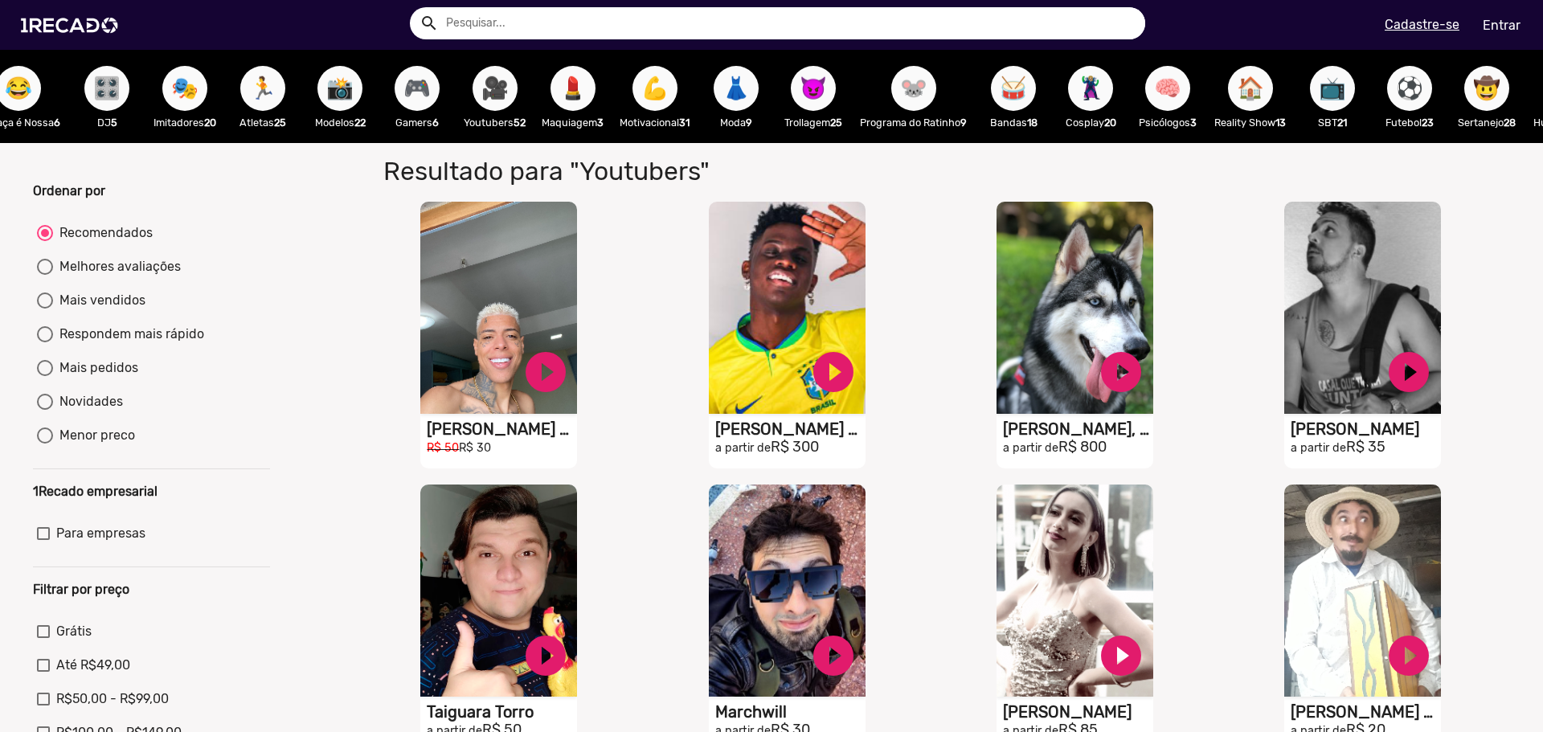
click at [827, 101] on span "😈" at bounding box center [812, 88] width 27 height 45
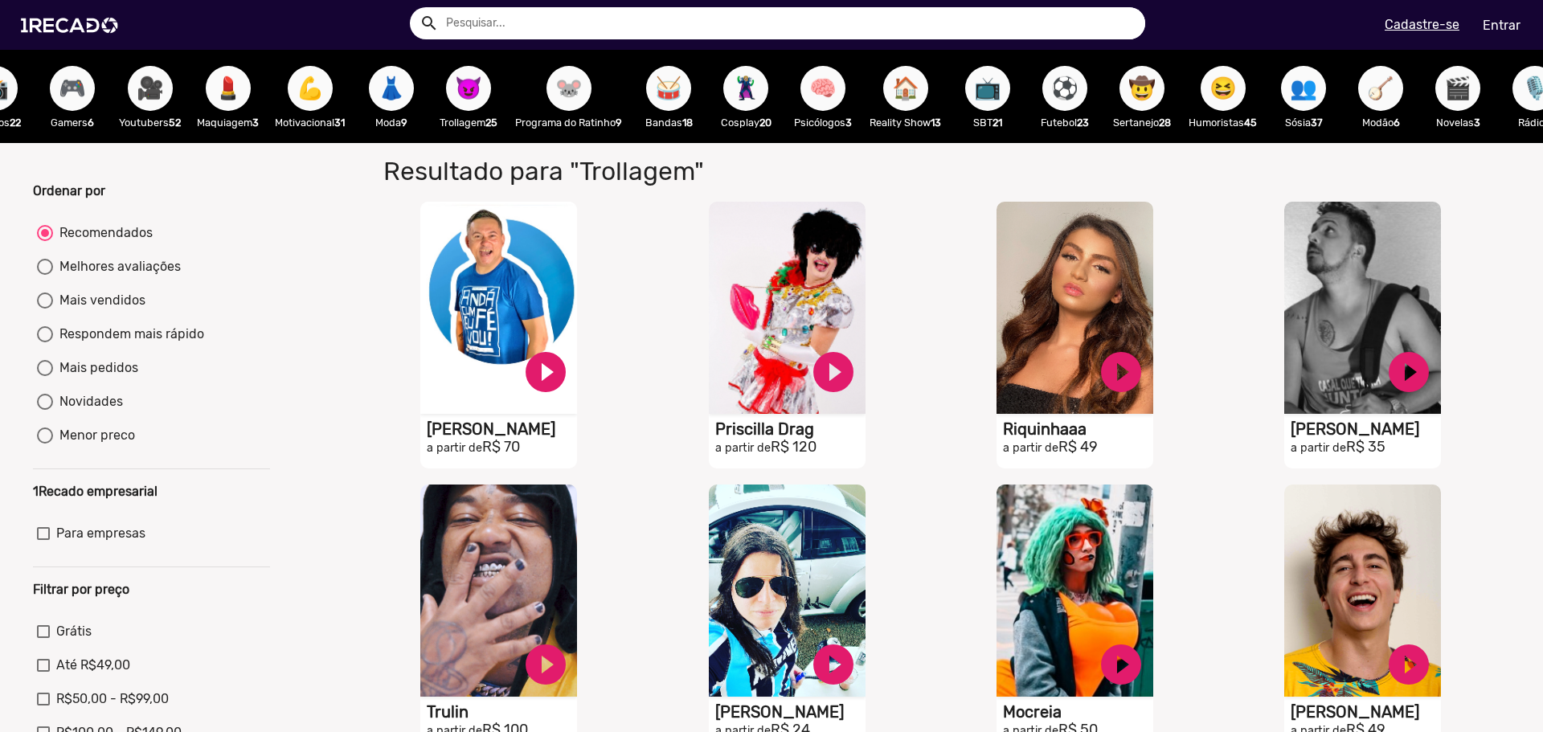
scroll to position [0, 1539]
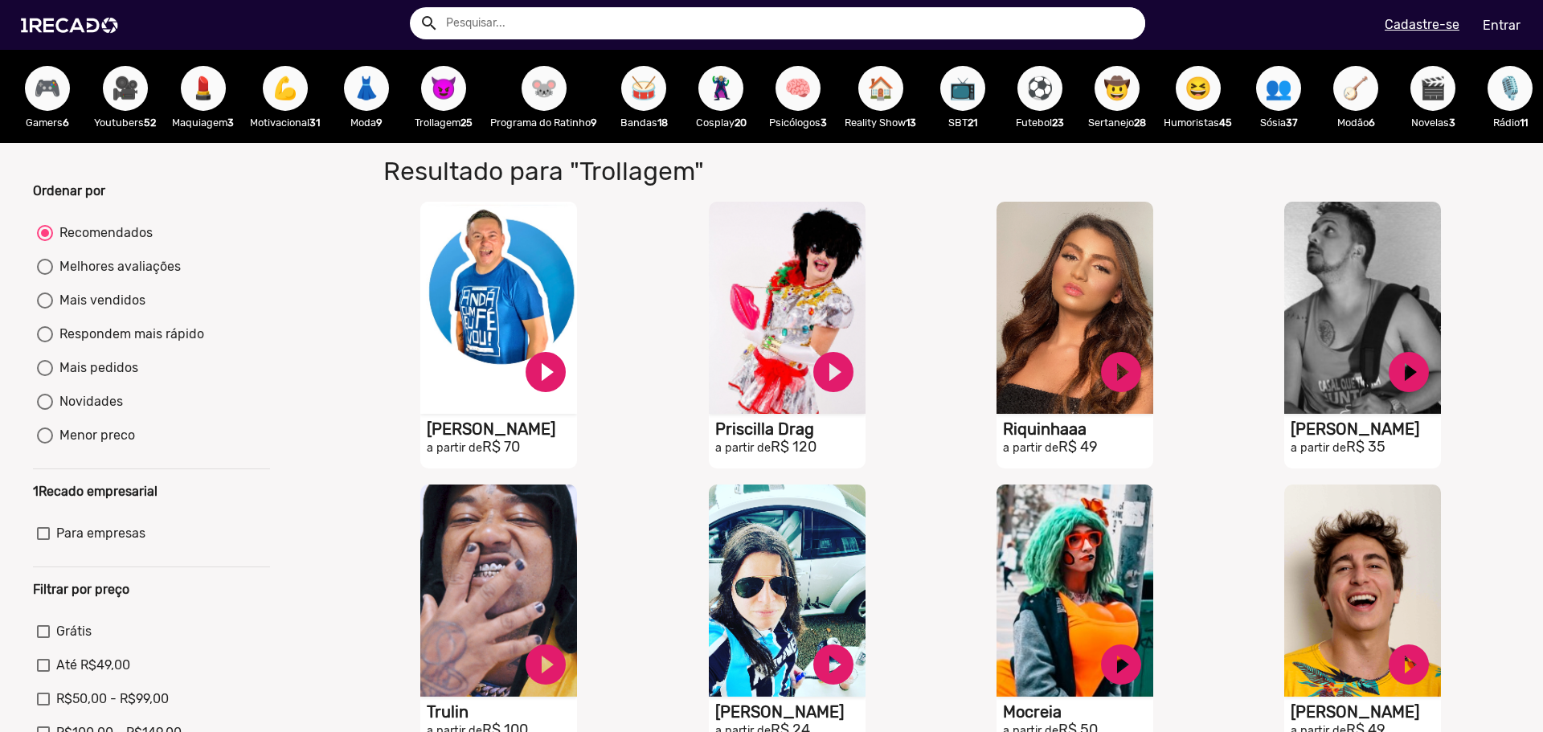
click at [894, 99] on span "🏠" at bounding box center [880, 88] width 27 height 45
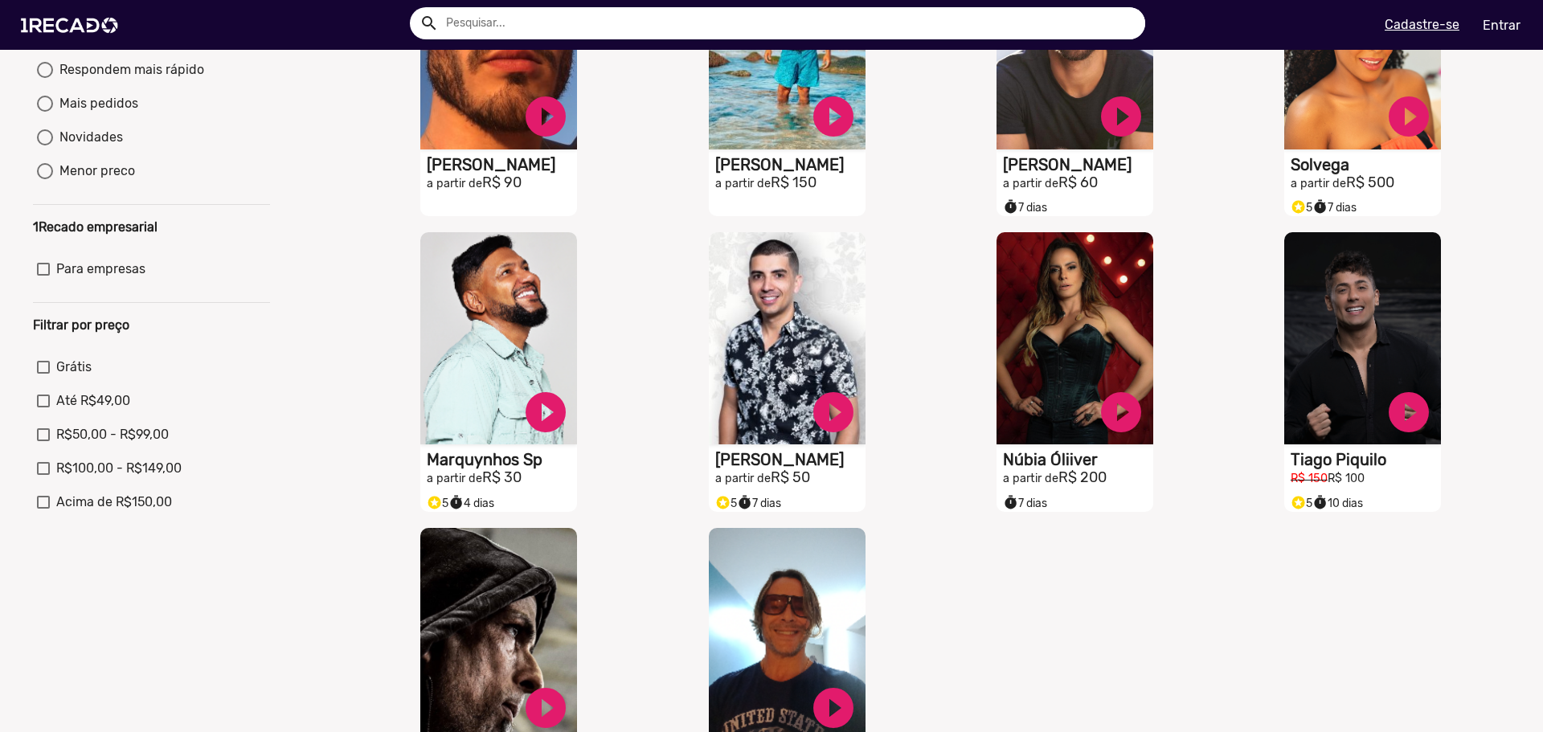
scroll to position [482, 0]
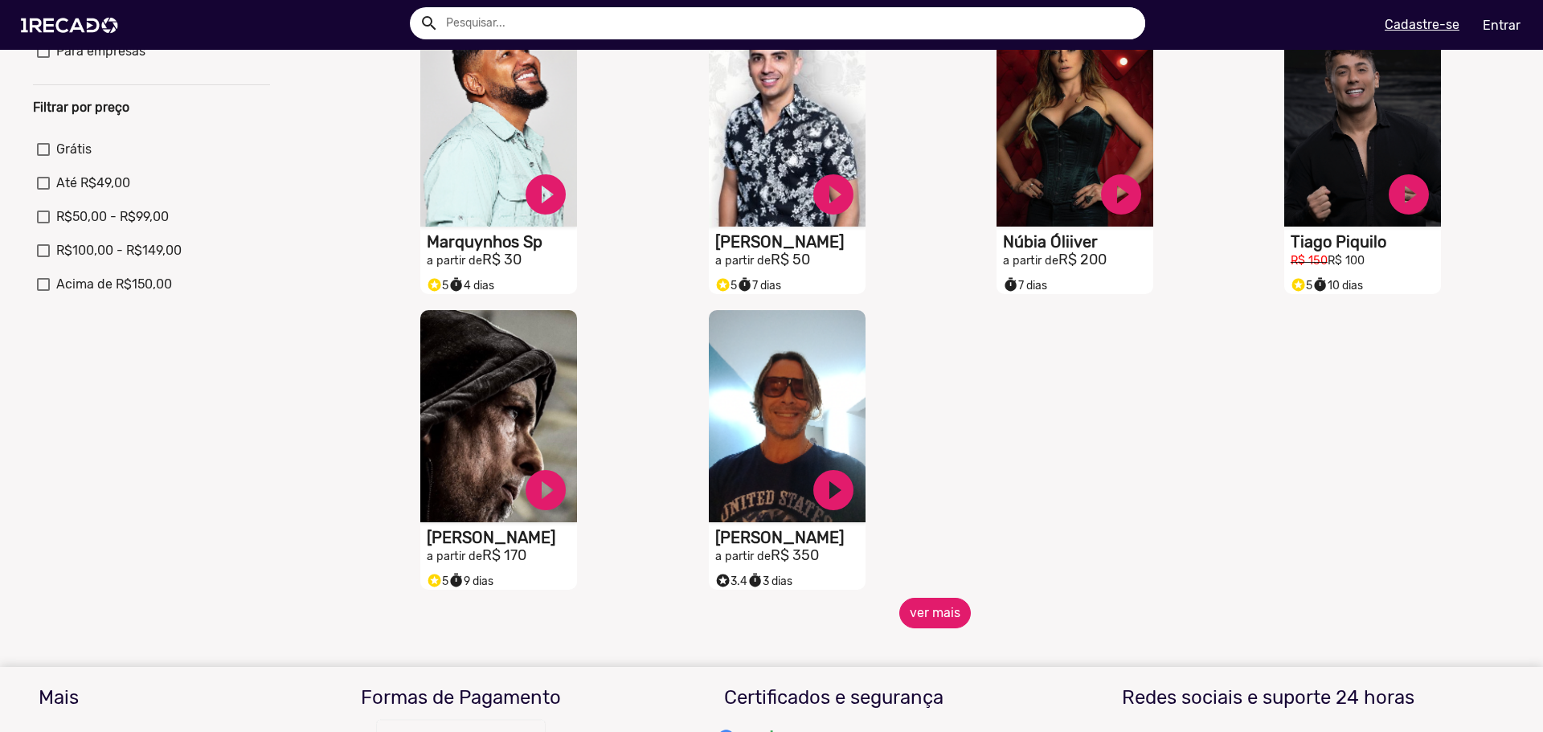
click at [916, 619] on button "ver mais" at bounding box center [935, 613] width 72 height 31
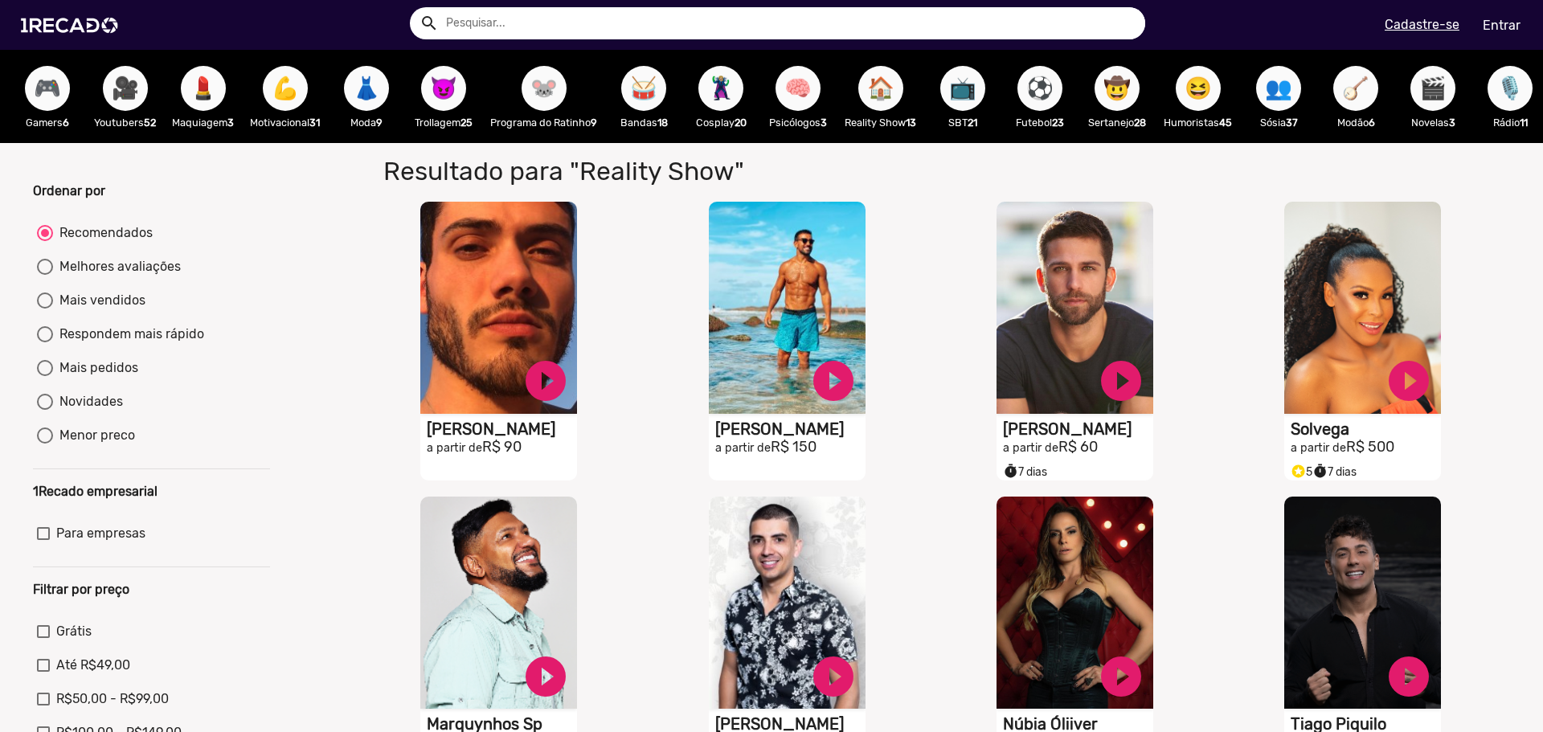
scroll to position [0, 1756]
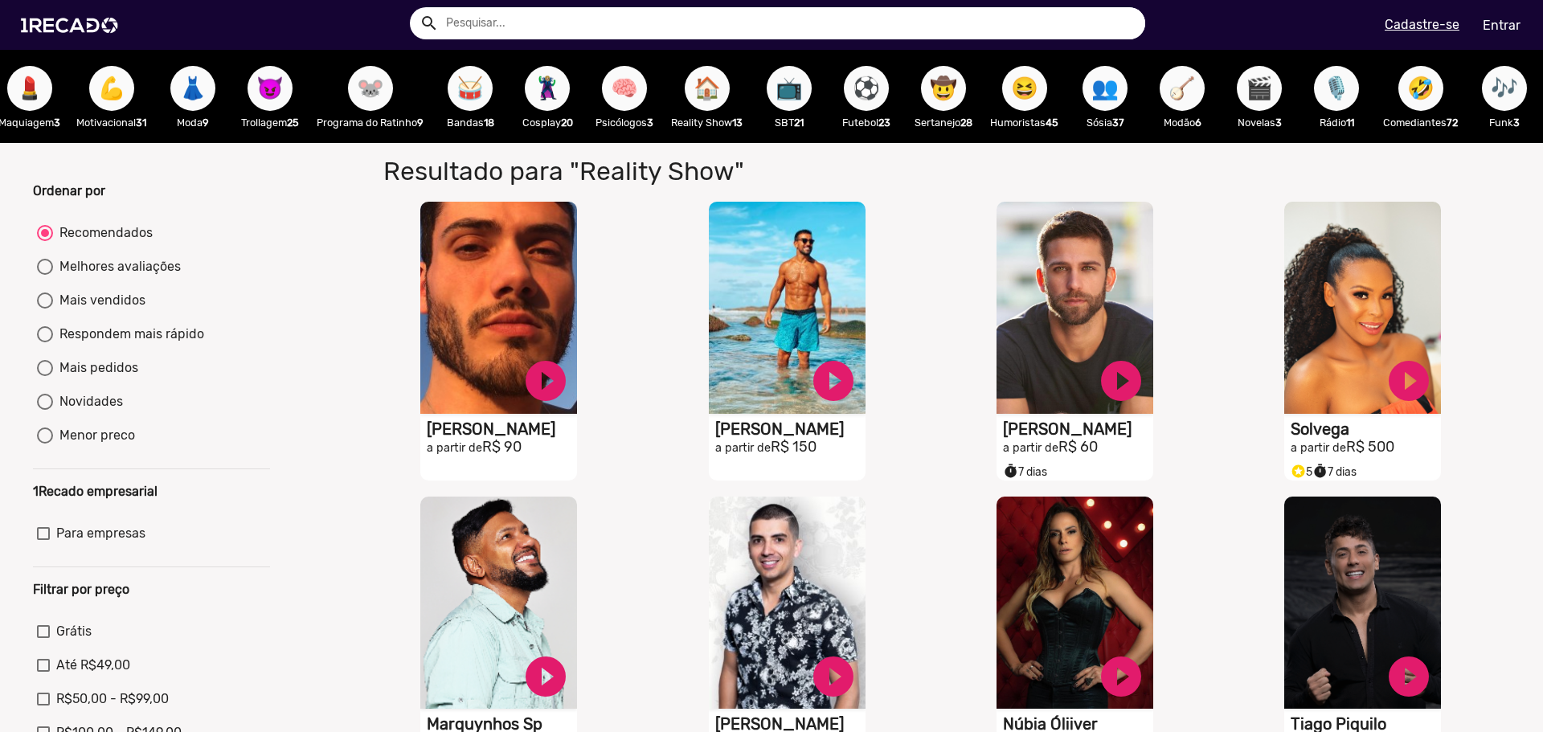
click at [1014, 84] on span "😆" at bounding box center [1024, 88] width 27 height 45
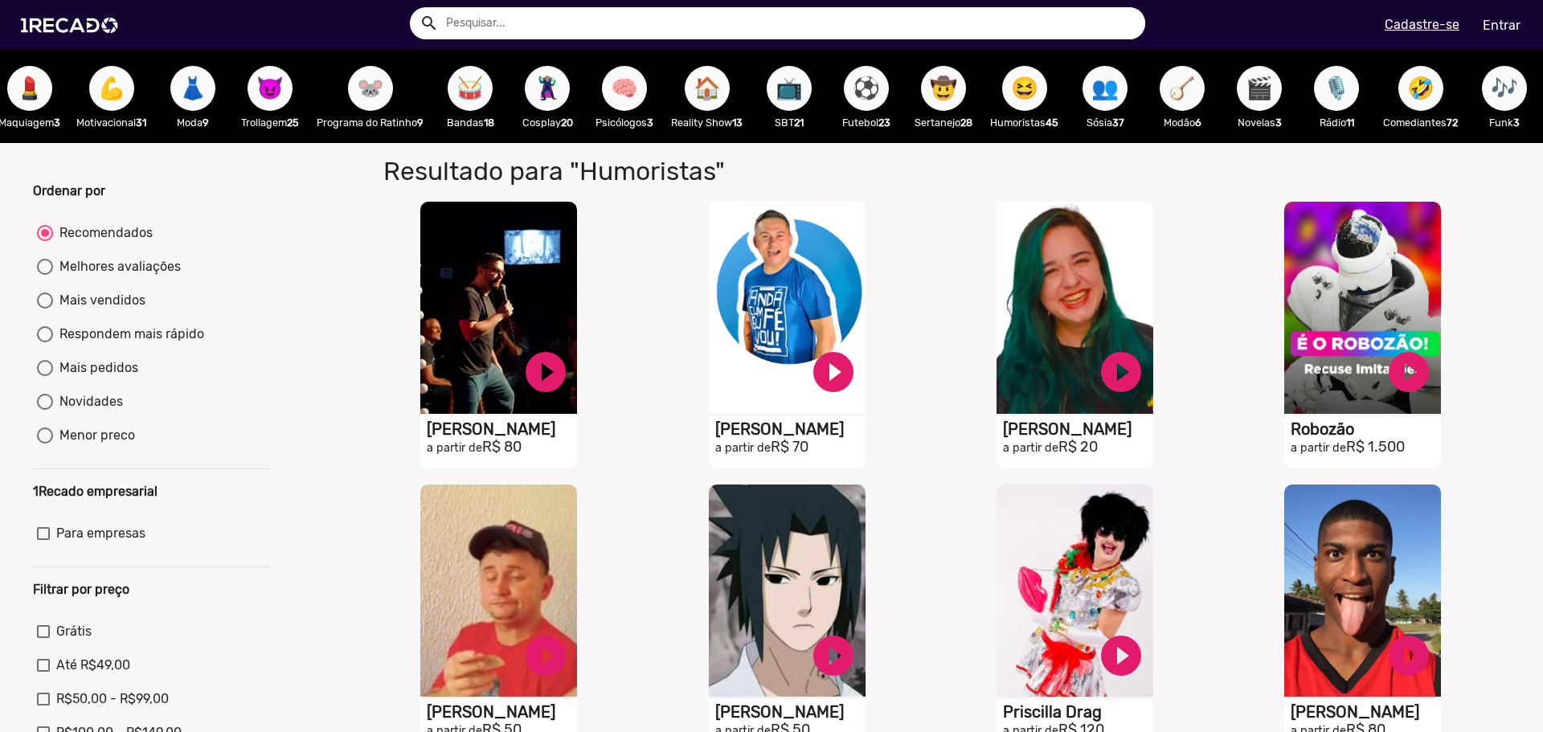
scroll to position [482, 0]
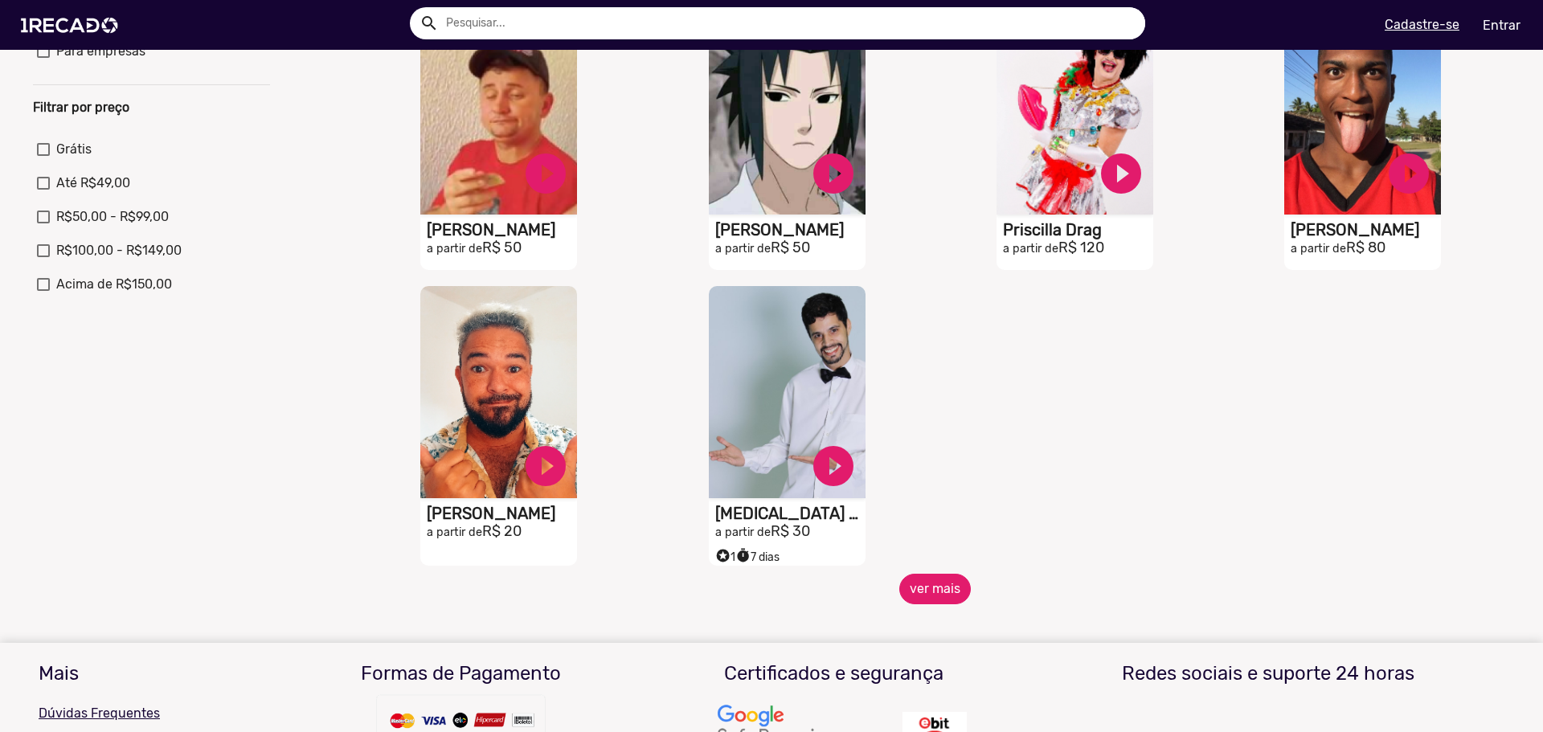
click at [934, 593] on button "ver mais" at bounding box center [935, 589] width 72 height 31
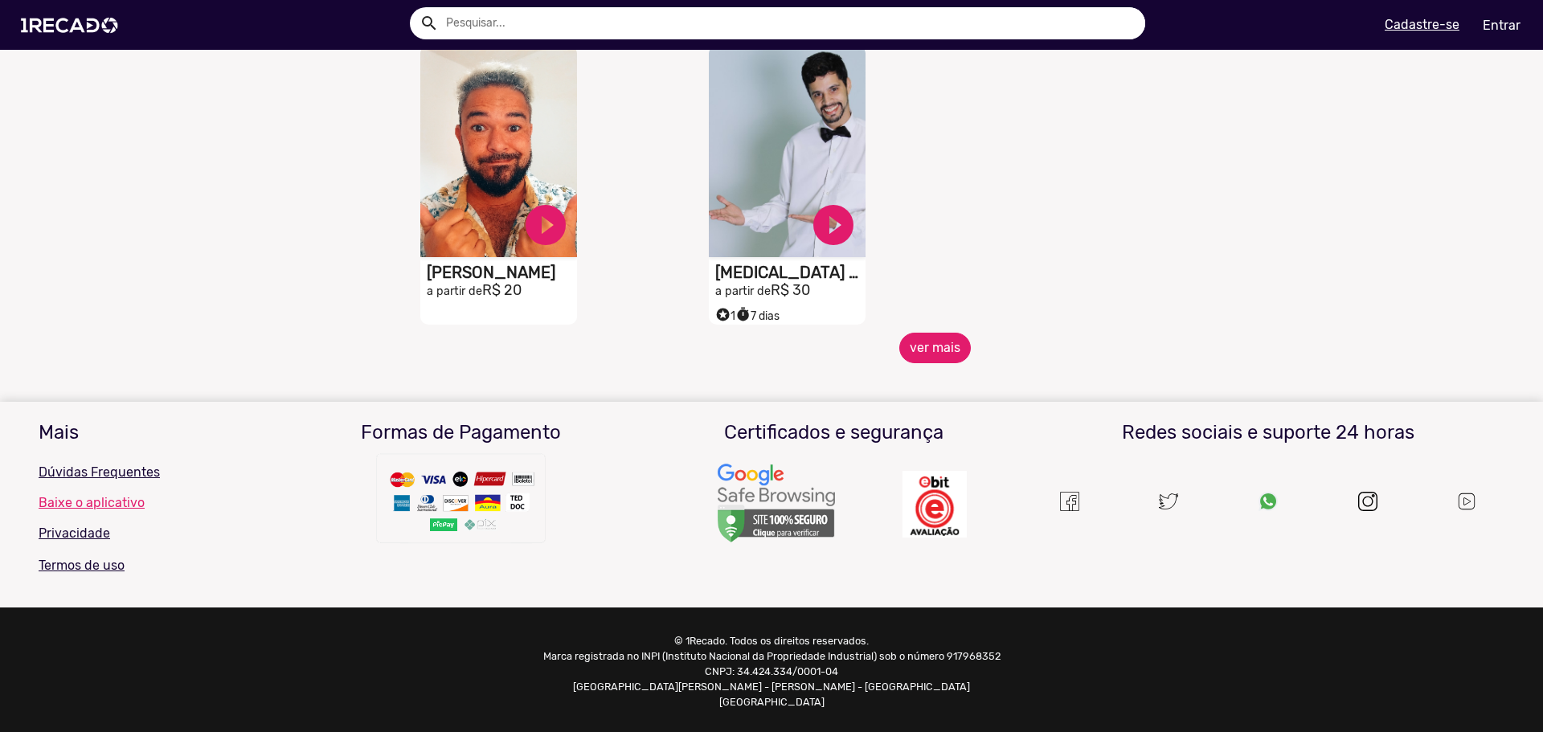
click at [927, 363] on button "ver mais" at bounding box center [935, 348] width 72 height 31
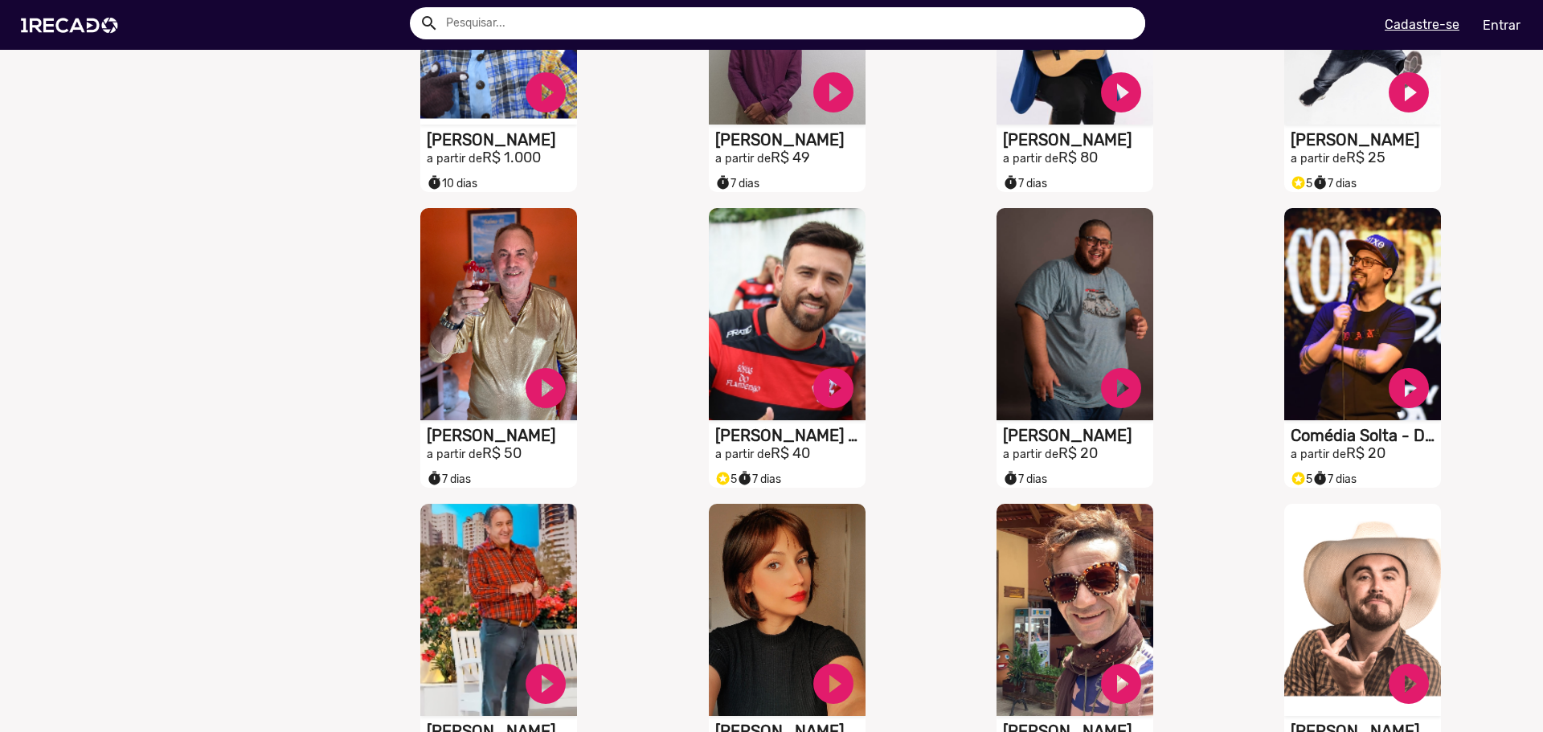
scroll to position [1928, 0]
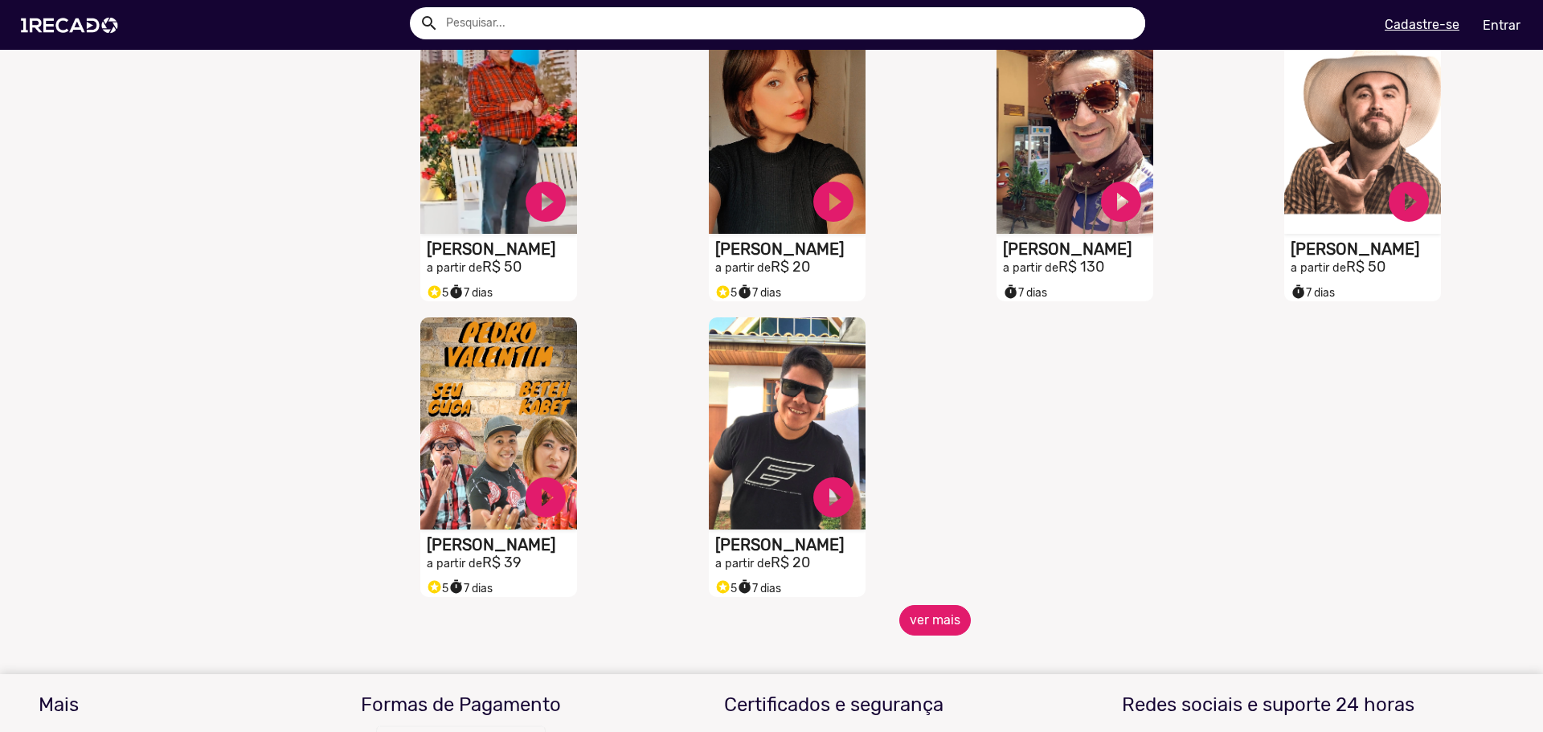
click at [949, 634] on button "ver mais" at bounding box center [935, 620] width 72 height 31
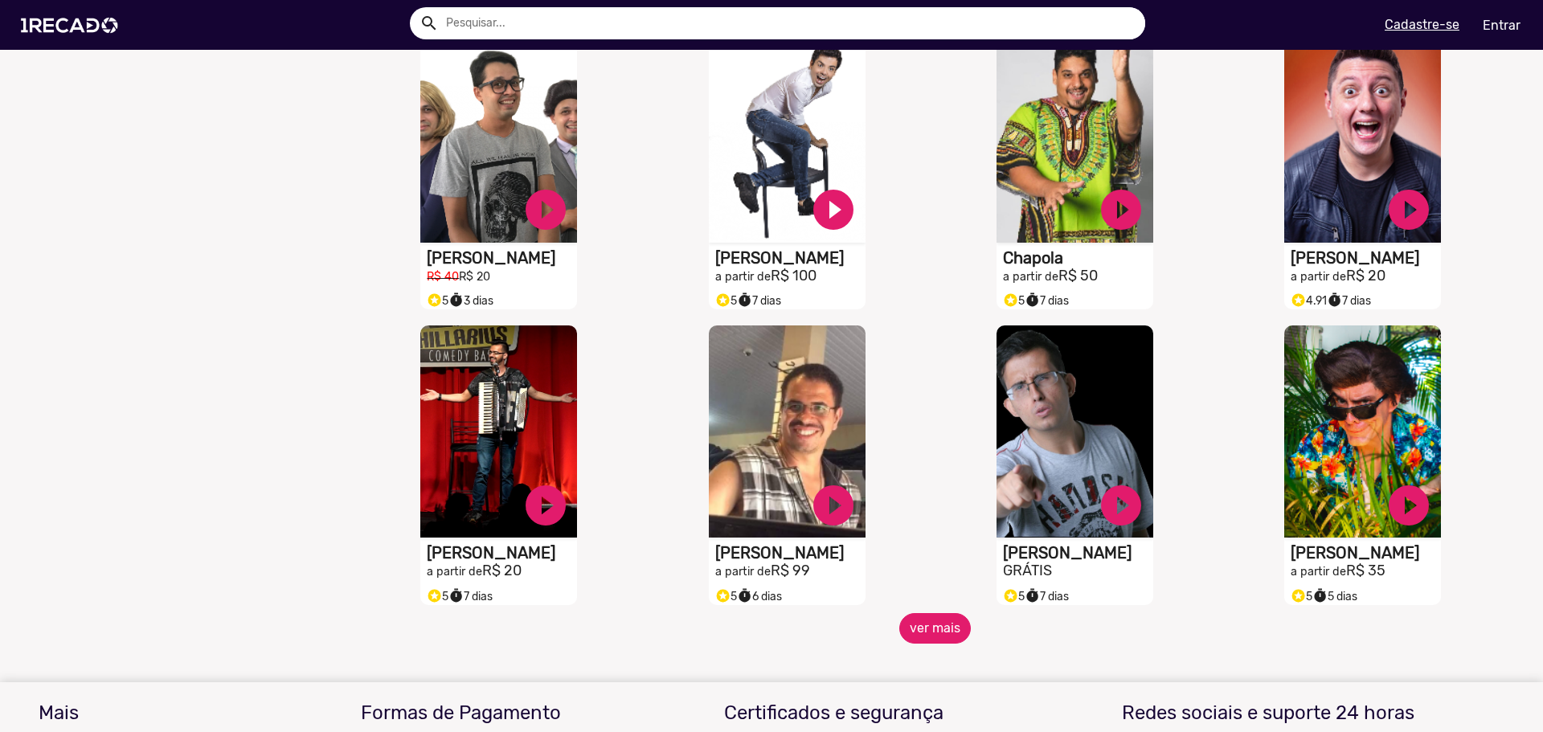
scroll to position [2792, 0]
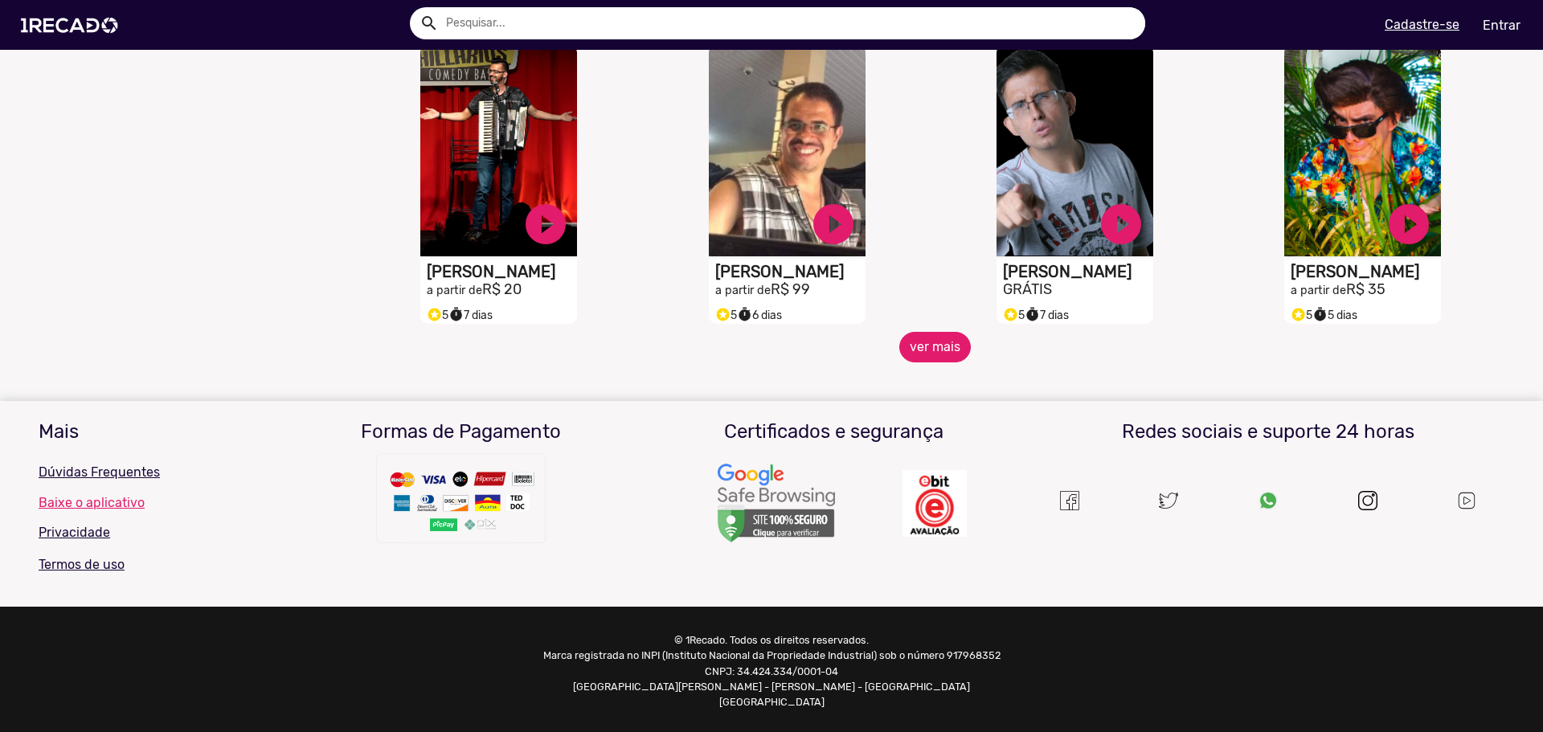
click at [923, 362] on button "ver mais" at bounding box center [935, 347] width 72 height 31
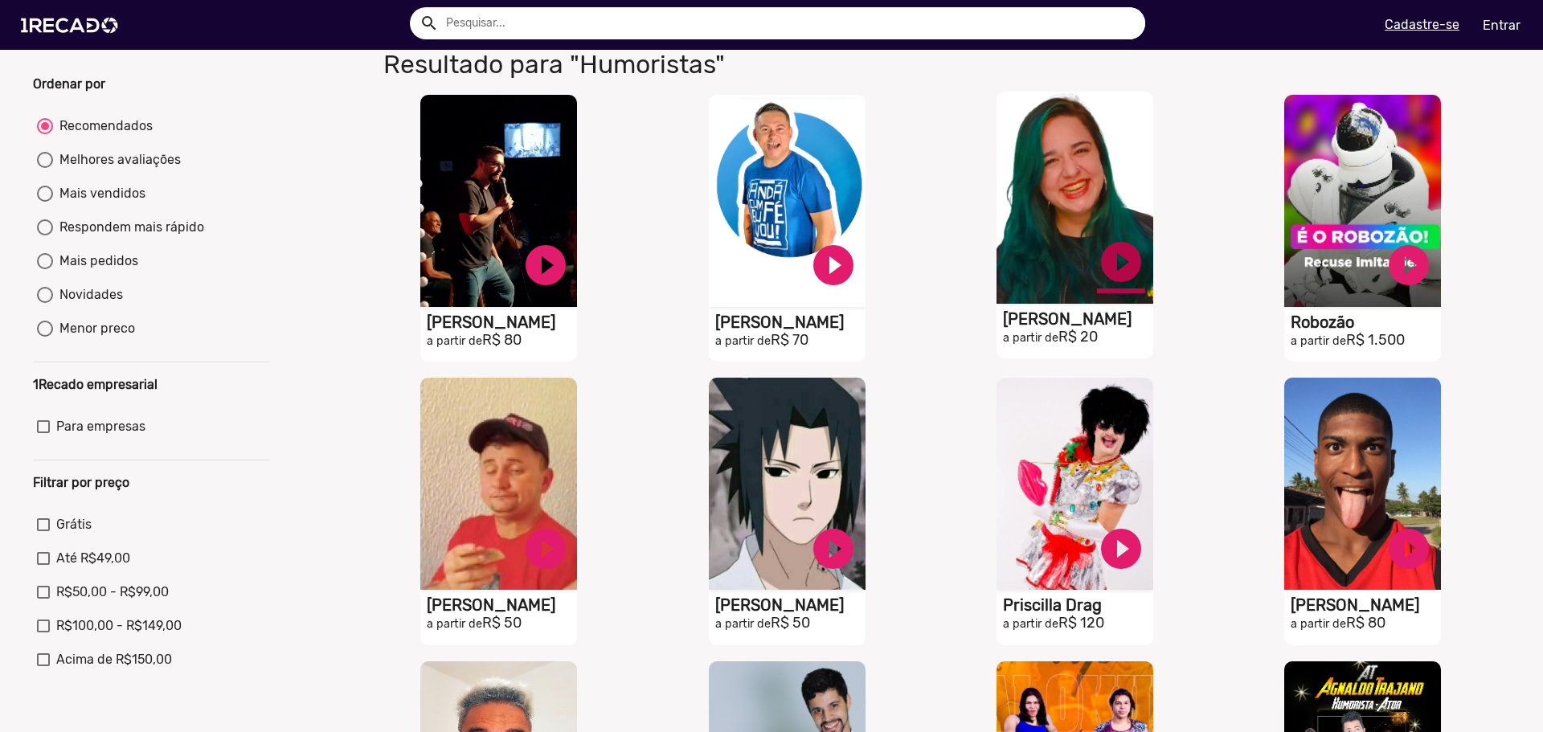
scroll to position [0, 0]
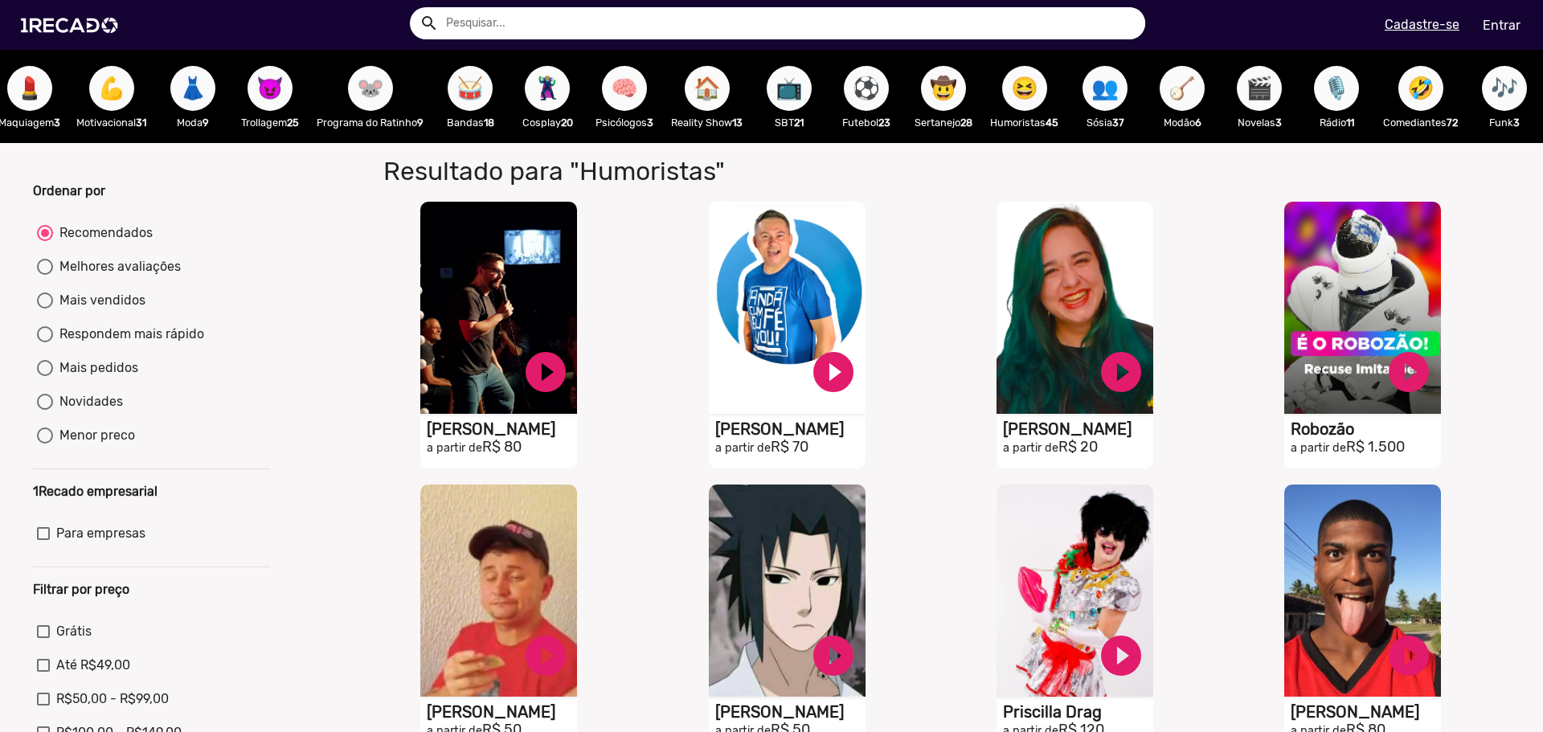
click at [1407, 96] on span "🤣" at bounding box center [1420, 88] width 27 height 45
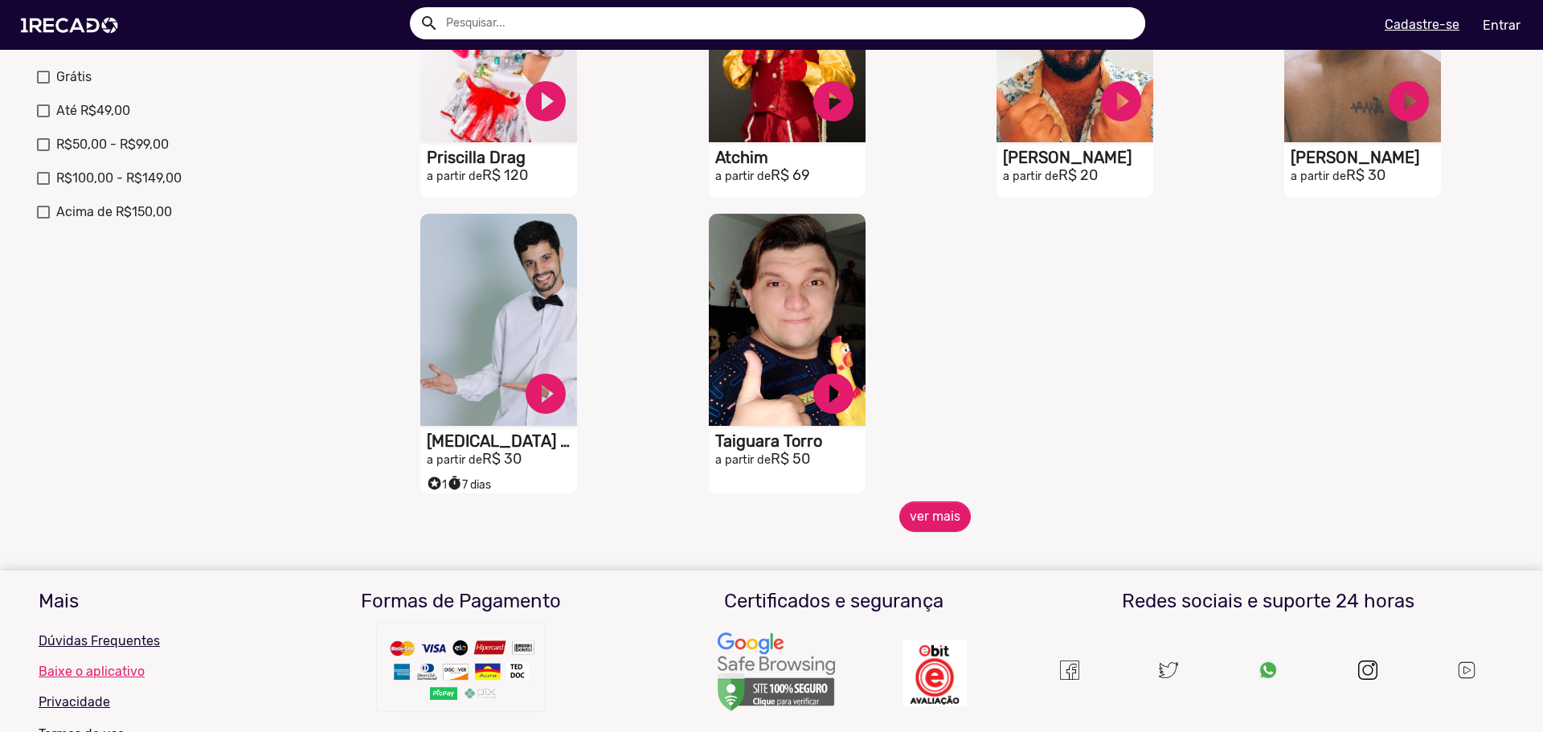
scroll to position [643, 0]
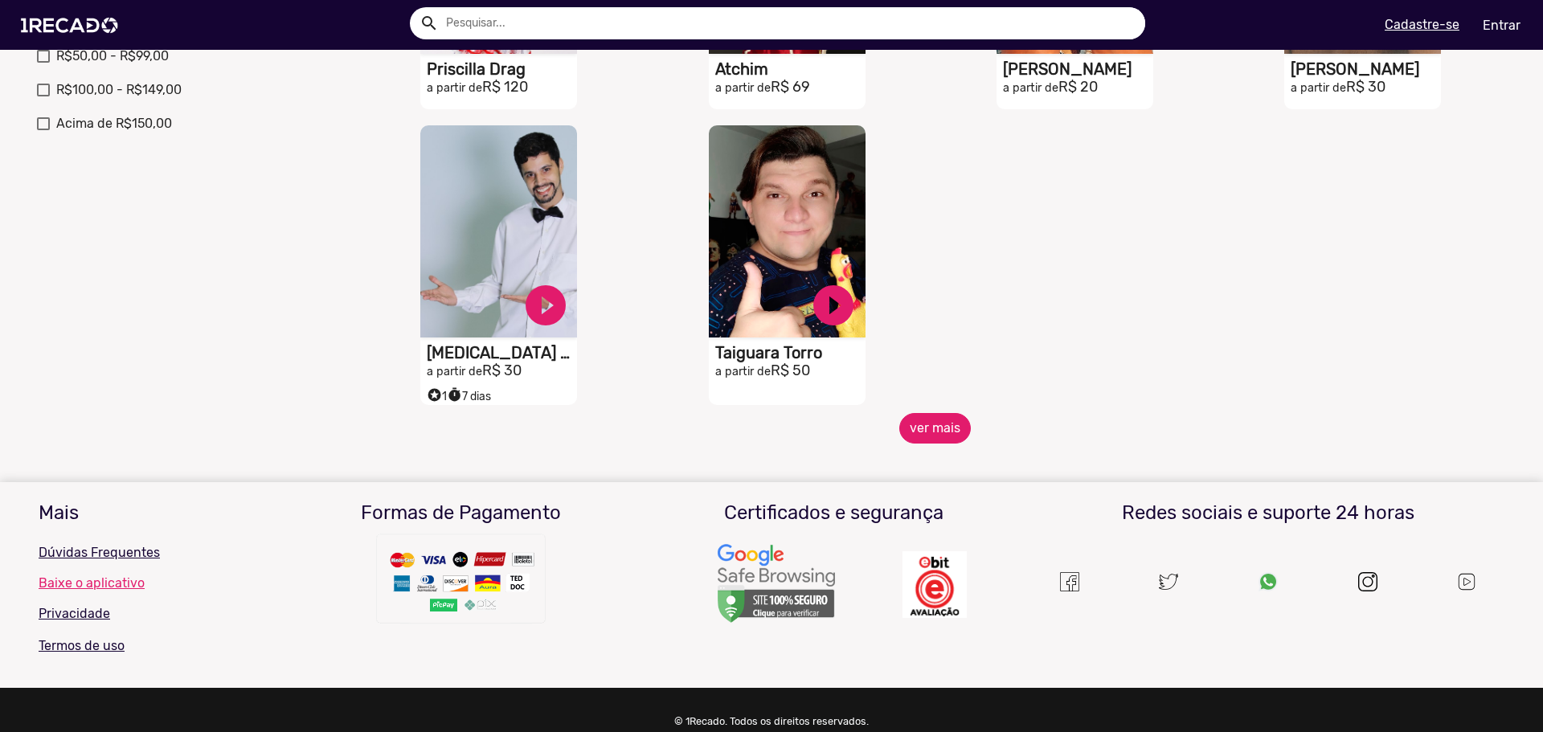
click at [930, 439] on button "ver mais" at bounding box center [935, 428] width 72 height 31
click at [926, 444] on button "ver mais" at bounding box center [935, 428] width 72 height 31
click at [895, 413] on div "S1RECADO vídeos dedicados para fãs e empresas play_circle_filled [PERSON_NAME] …" at bounding box center [791, 265] width 288 height 296
click at [899, 435] on button "ver mais" at bounding box center [935, 428] width 72 height 31
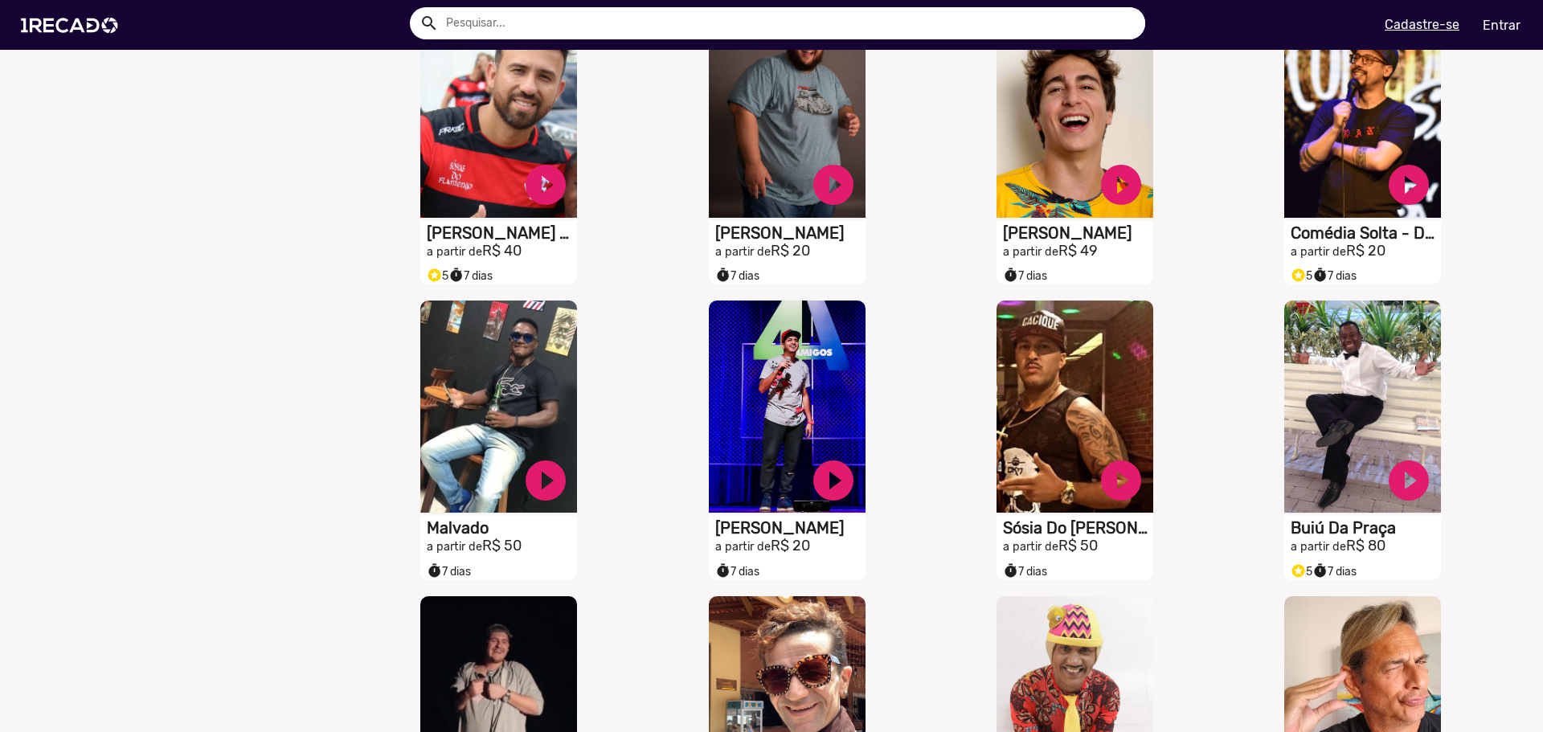
scroll to position [2571, 0]
